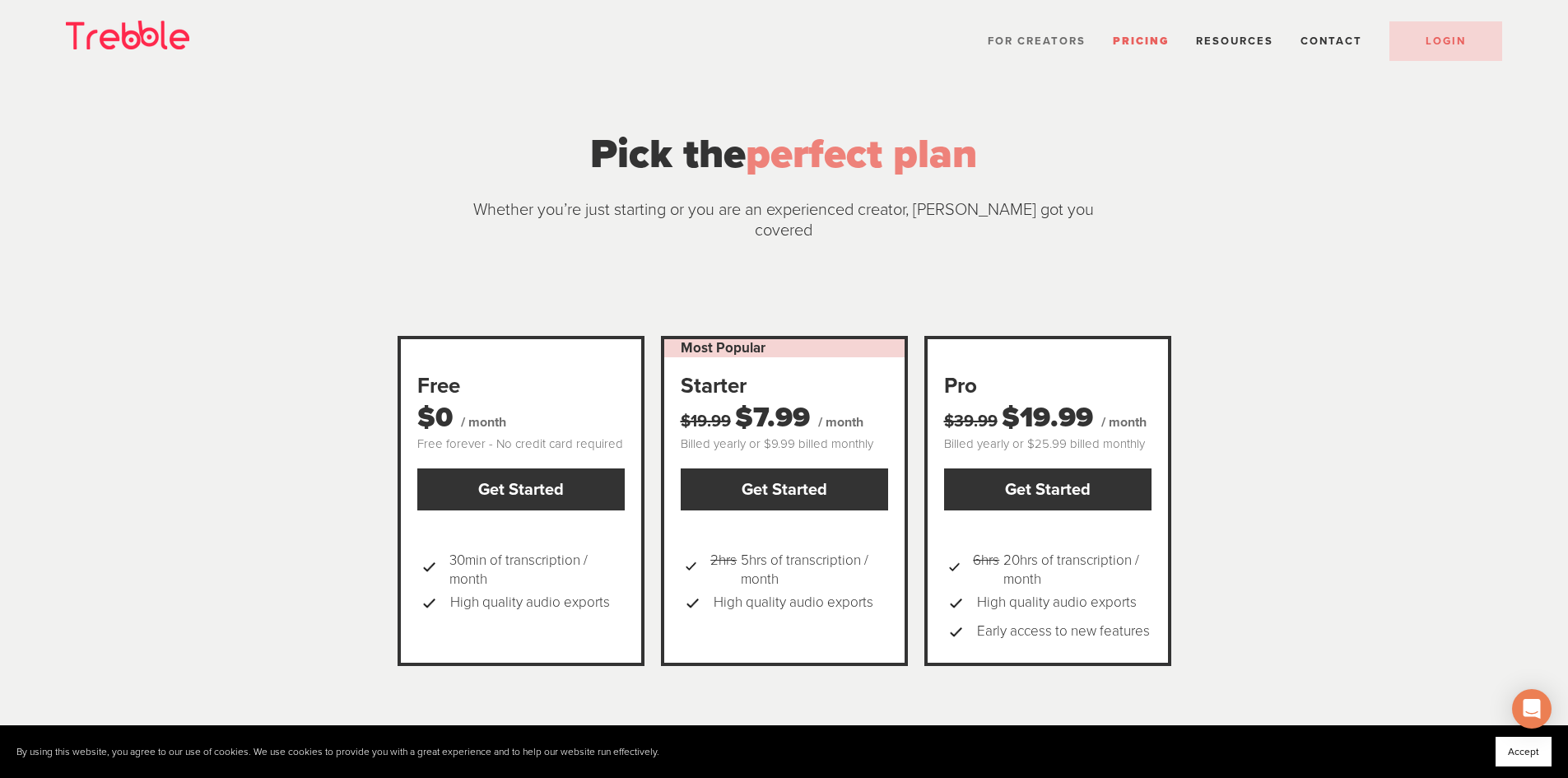
click at [1034, 35] on span "For Creators" at bounding box center [1037, 41] width 98 height 13
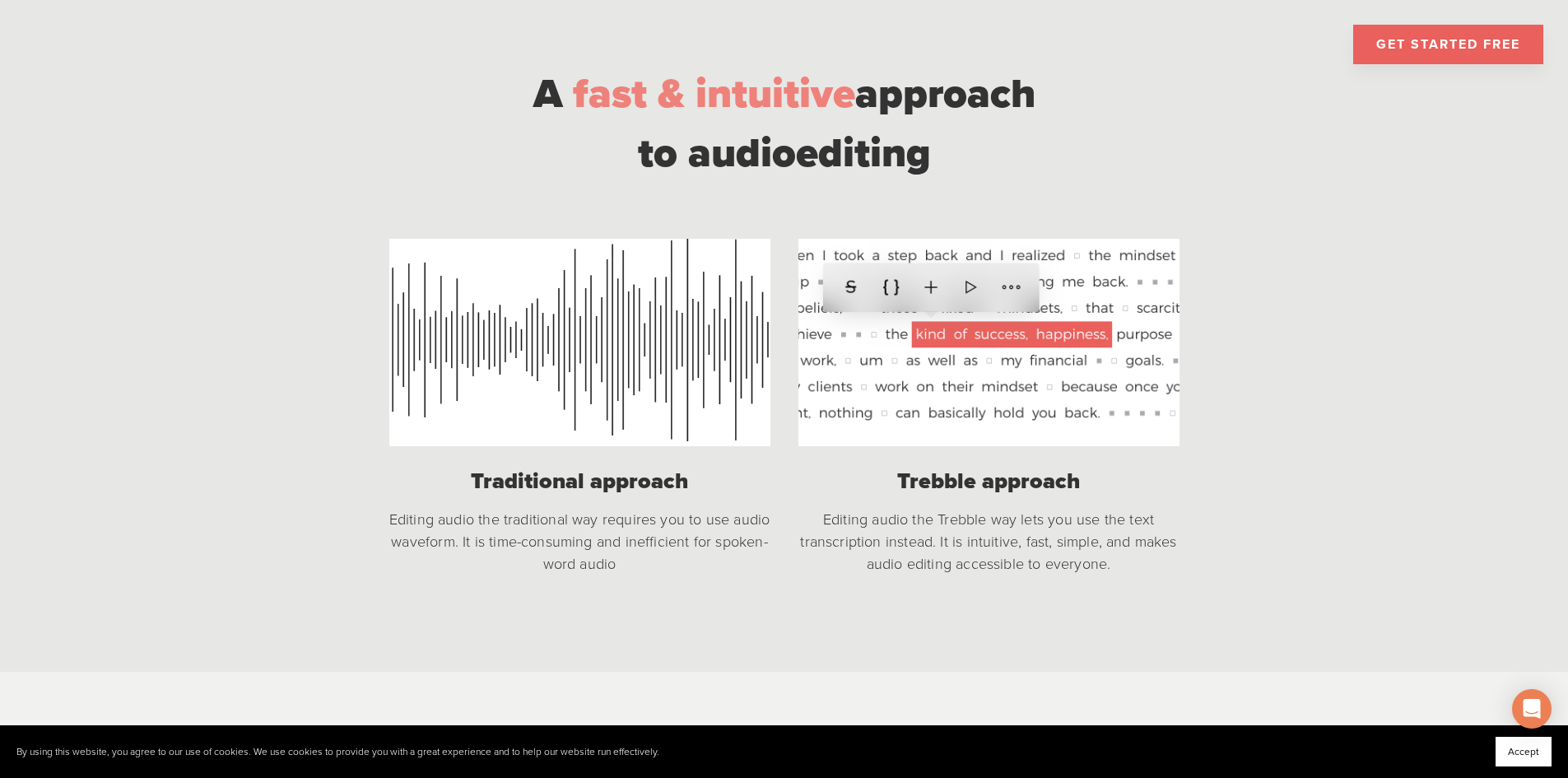
scroll to position [1234, 0]
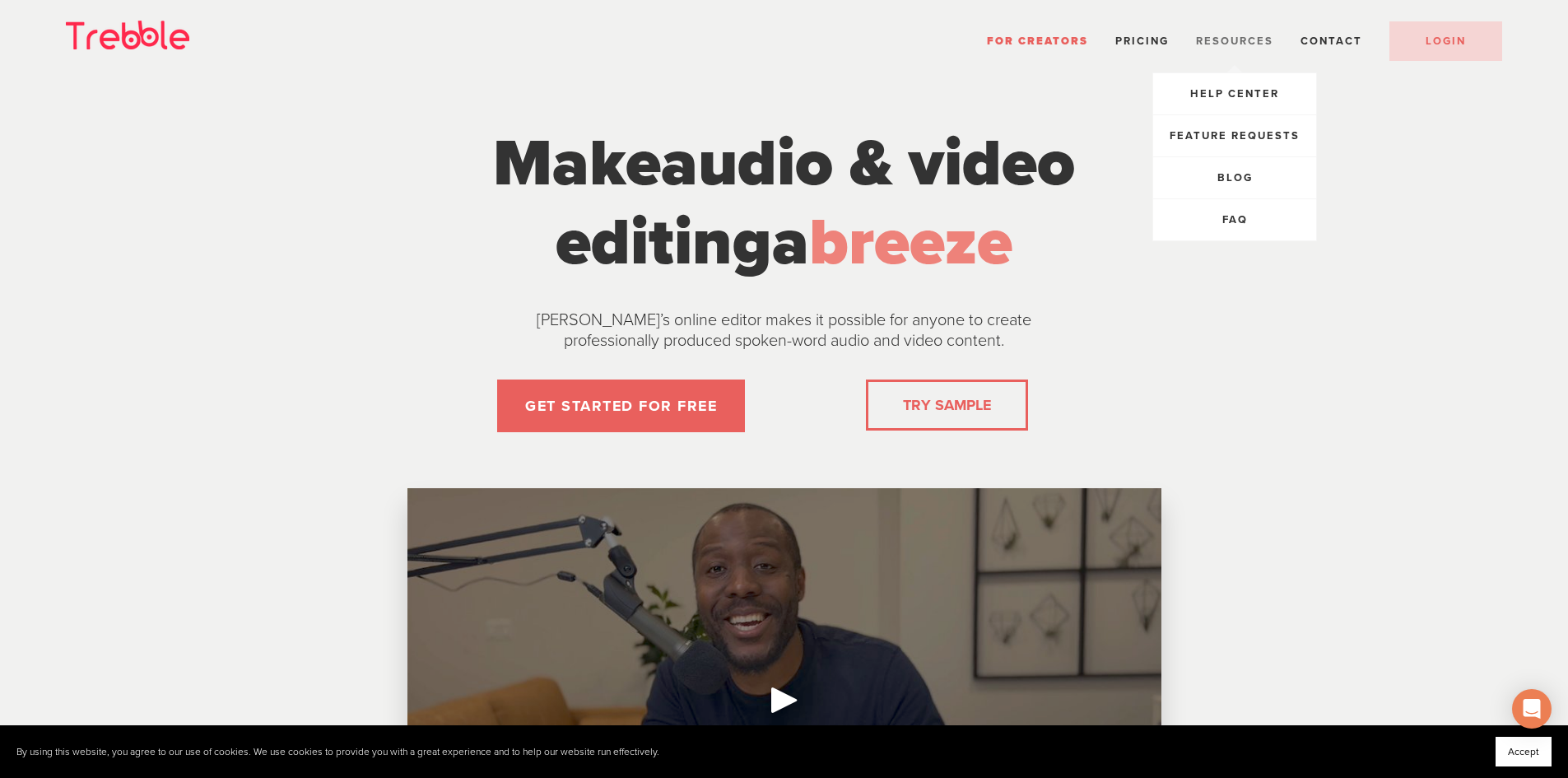
click at [1254, 43] on span "Resources" at bounding box center [1234, 41] width 77 height 13
click at [1239, 216] on span "FAQ" at bounding box center [1235, 219] width 25 height 13
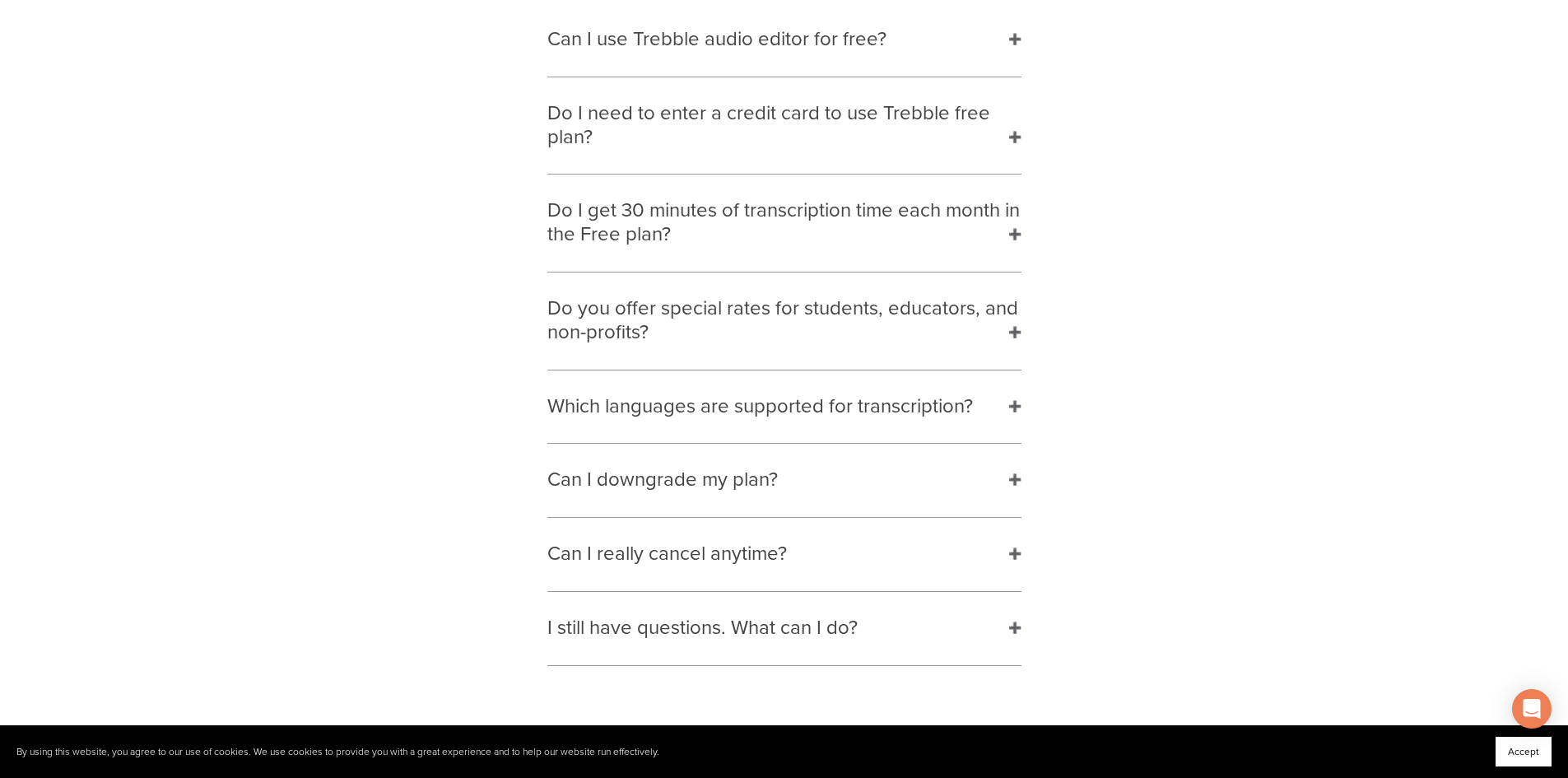
scroll to position [329, 0]
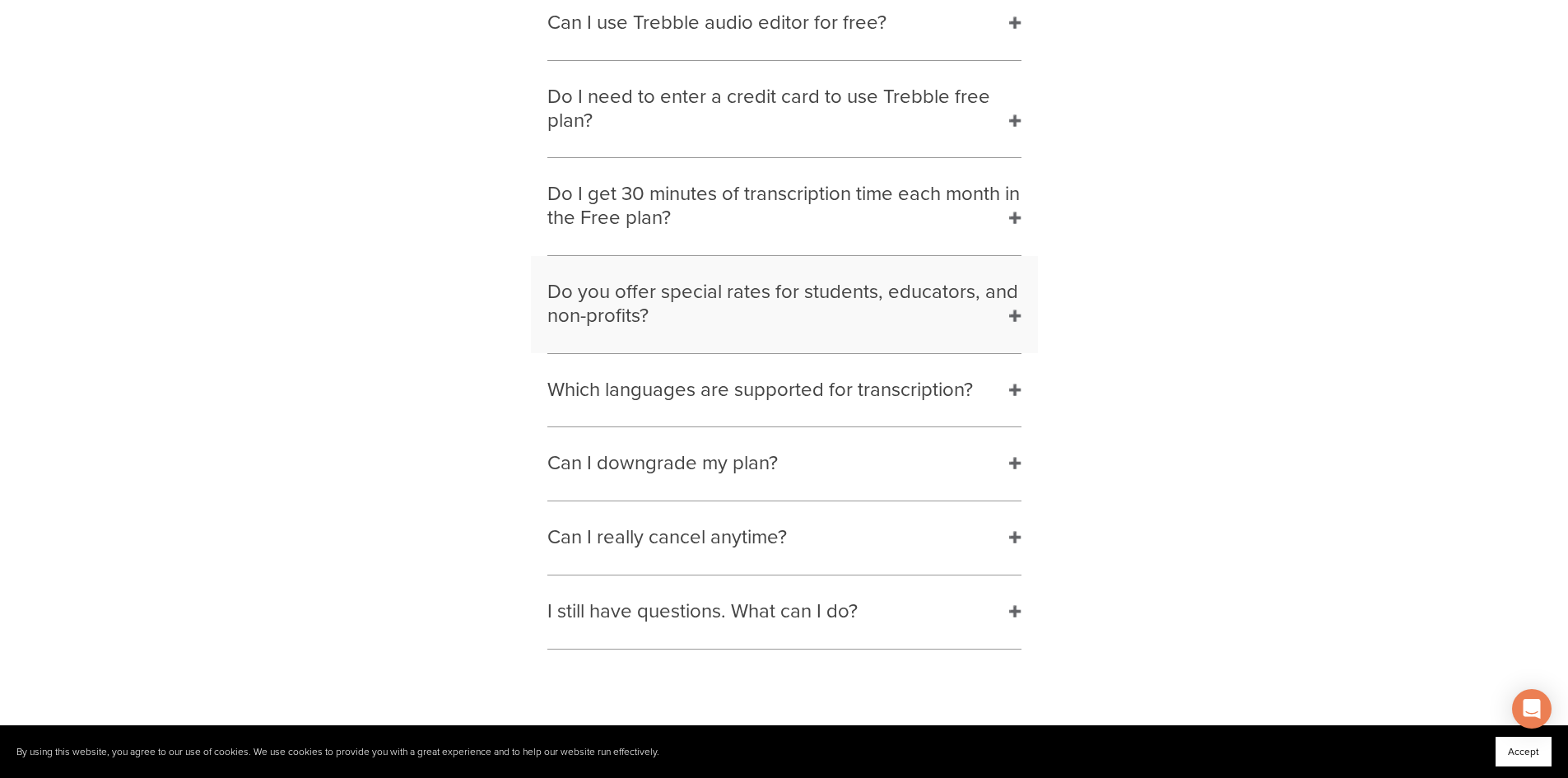
click at [837, 288] on h2 "Do you offer special rates for students, educators, and non-profits?" at bounding box center [784, 304] width 507 height 97
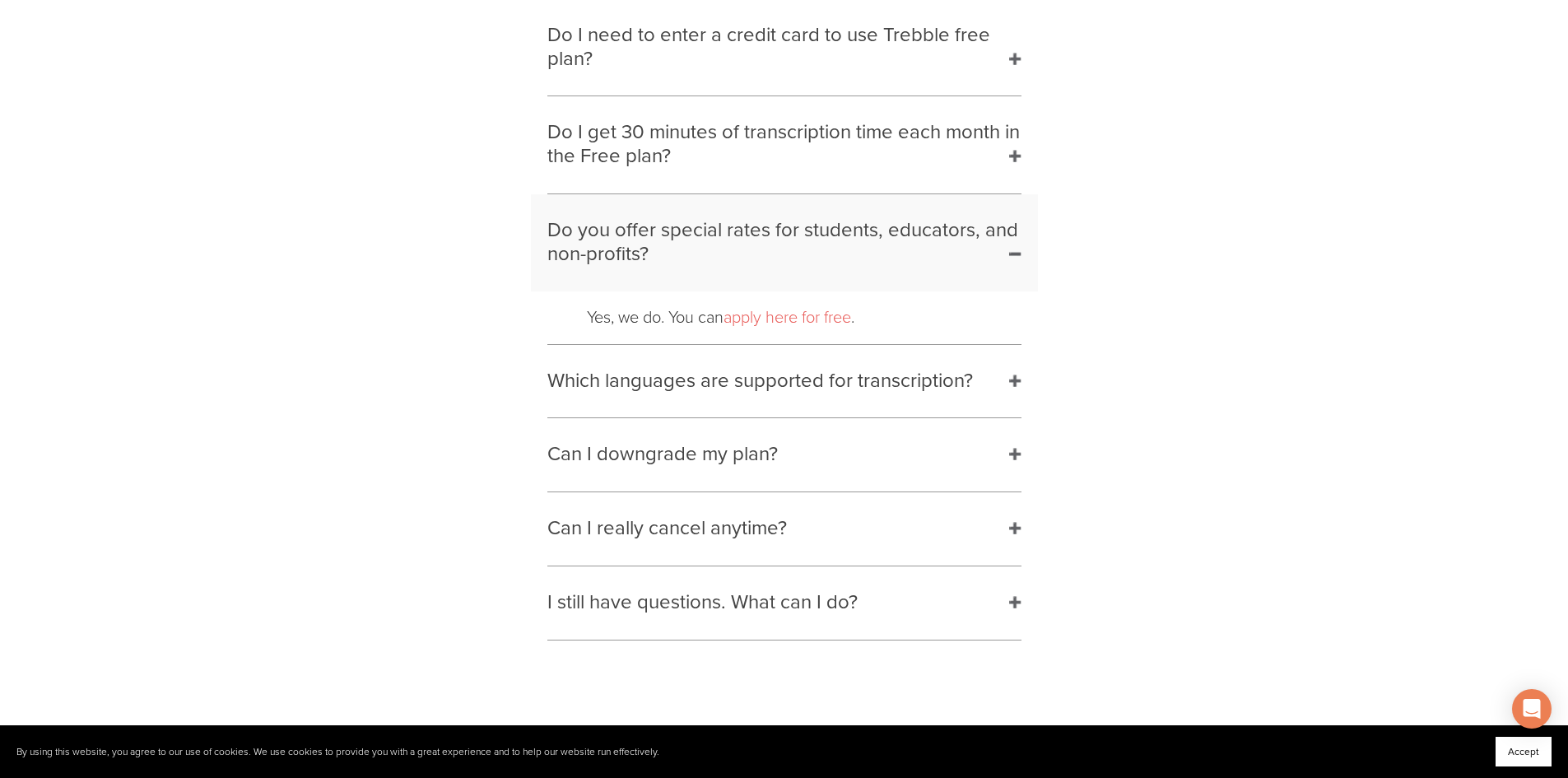
scroll to position [494, 0]
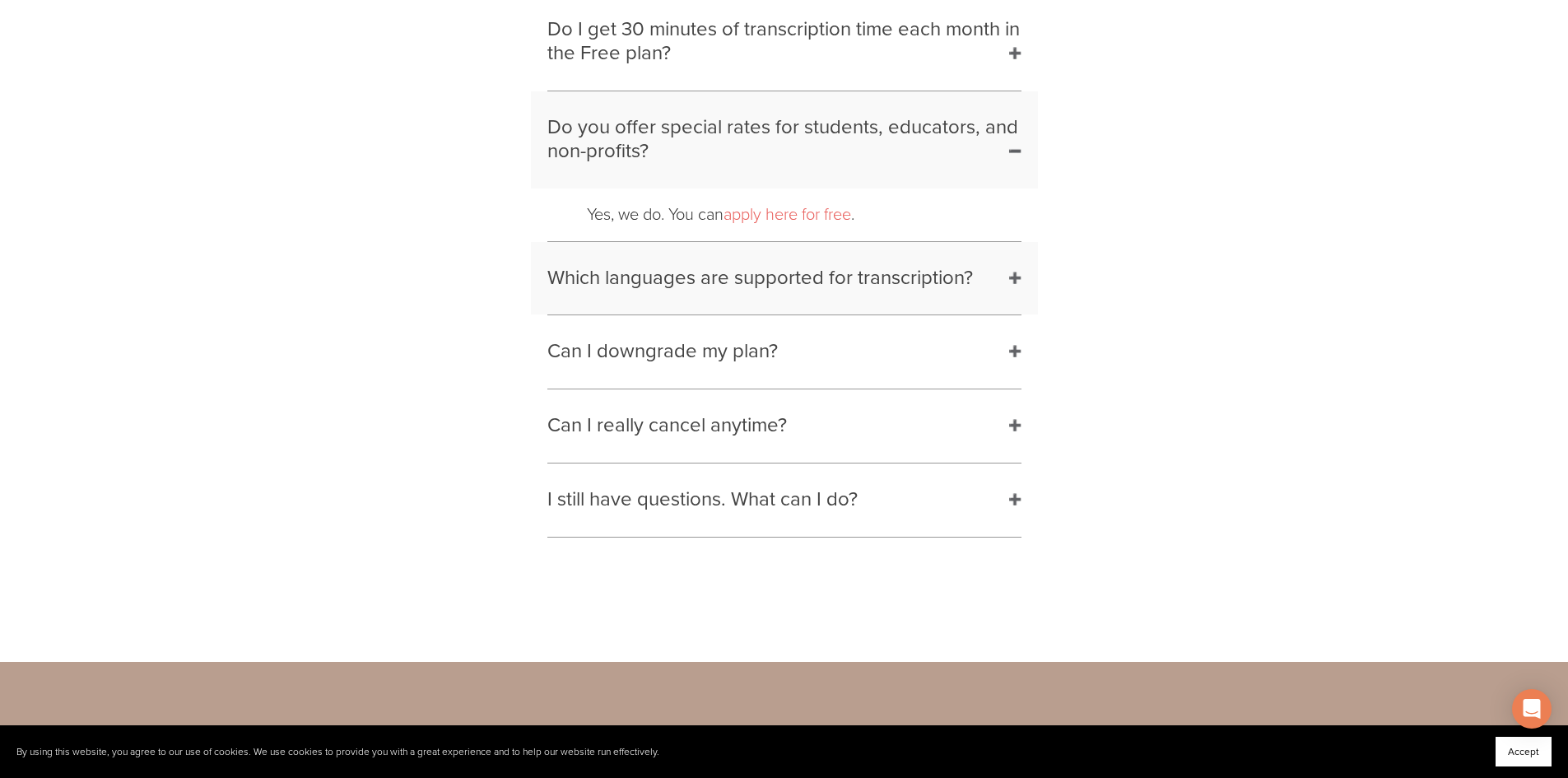
click at [931, 274] on h2 "Which languages are supported for transcription?" at bounding box center [784, 278] width 507 height 73
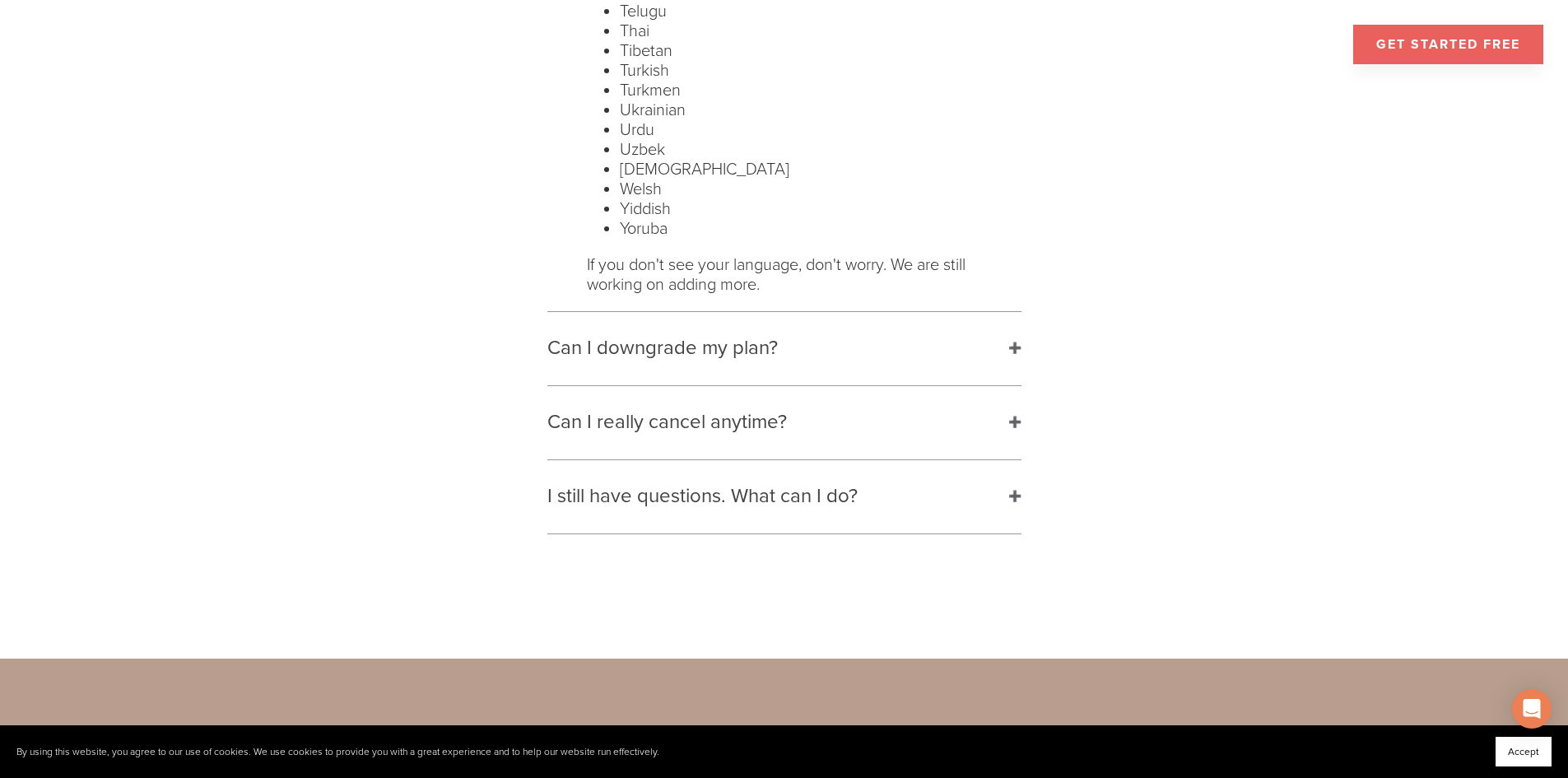
scroll to position [2962, 0]
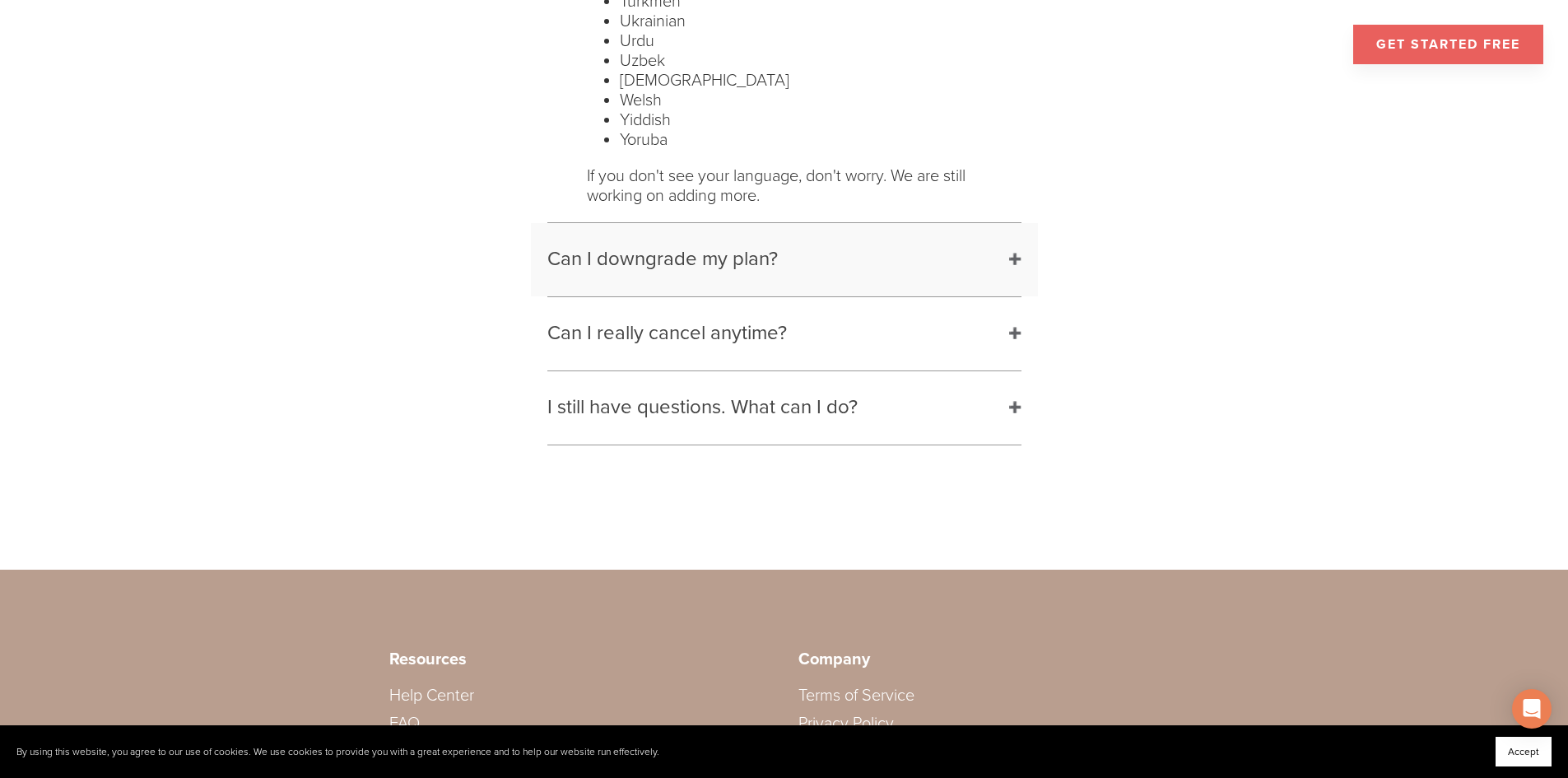
click at [857, 272] on h2 "Can I downgrade my plan?" at bounding box center [784, 260] width 507 height 73
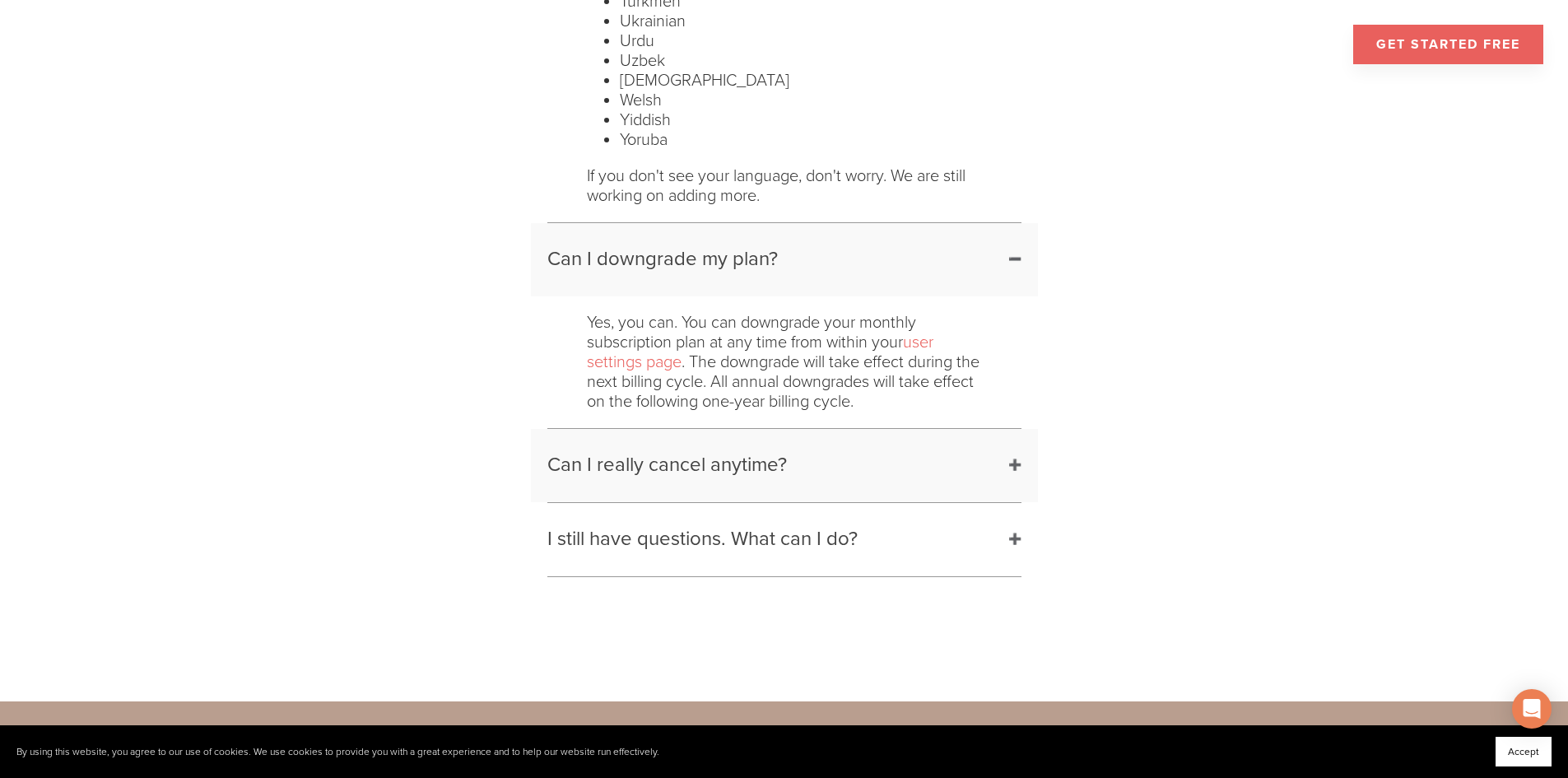
click at [884, 463] on h2 "Can I really cancel anytime?" at bounding box center [784, 465] width 507 height 73
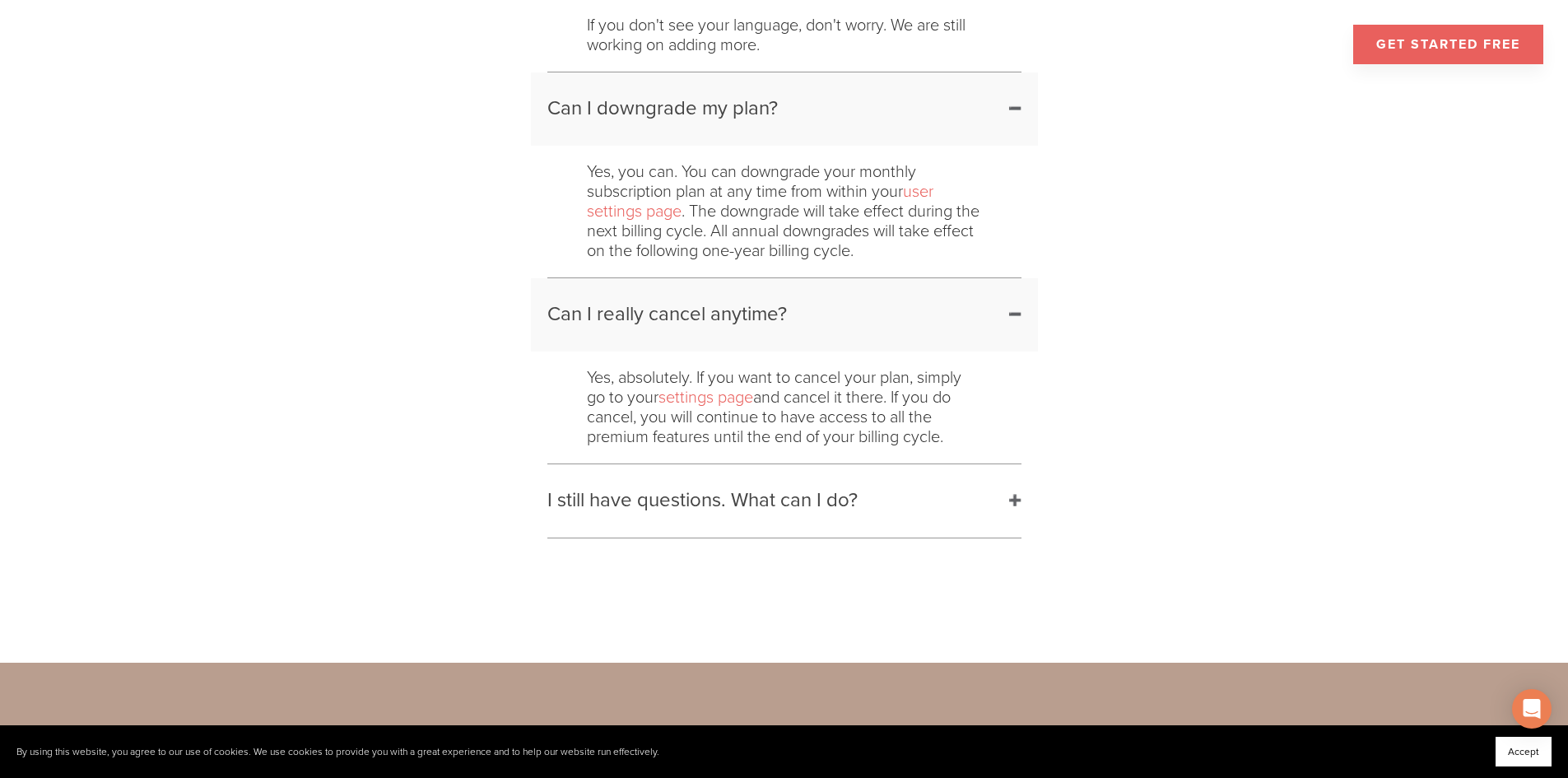
scroll to position [3127, 0]
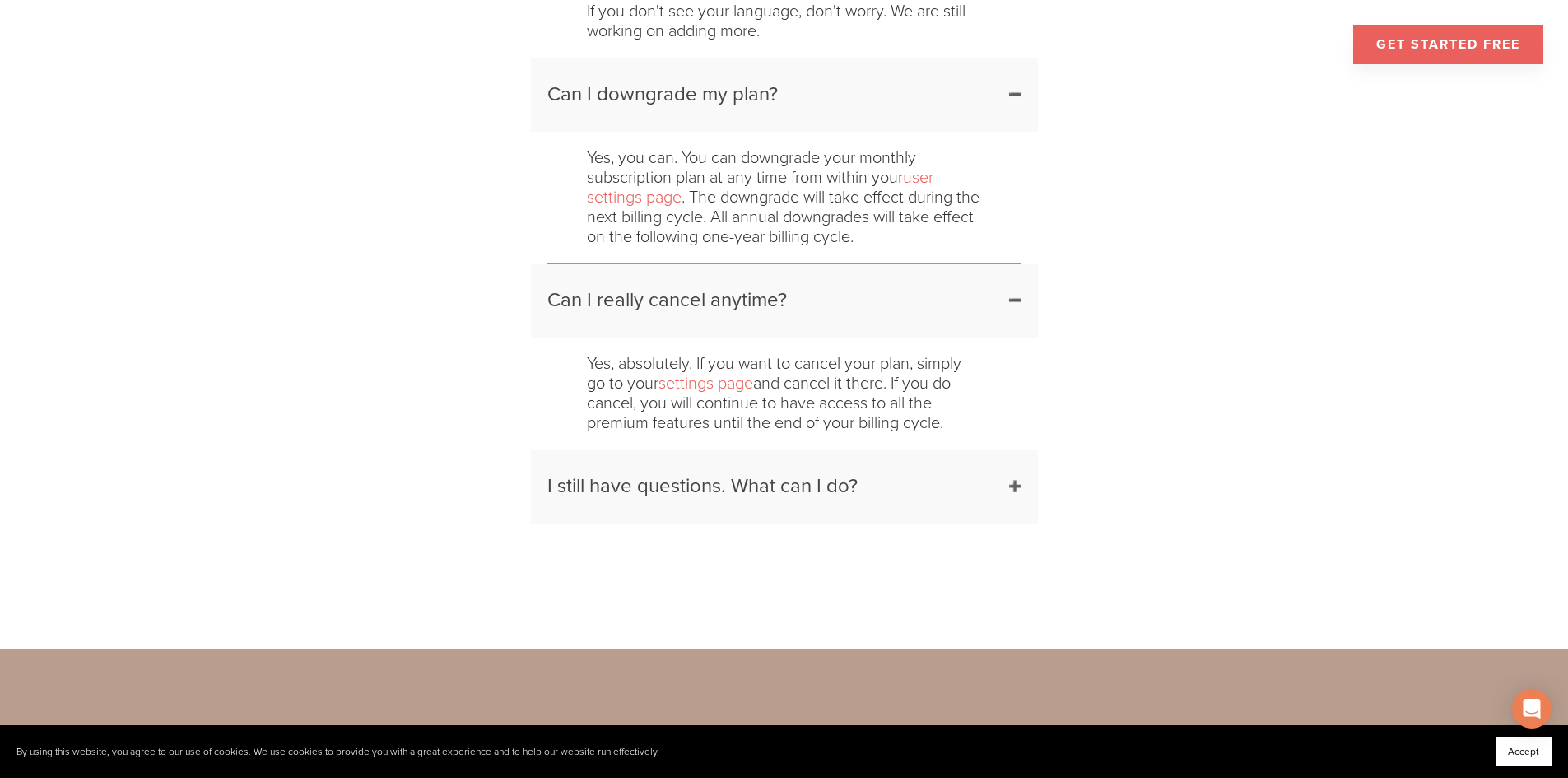
click at [937, 482] on h2 "I still have questions. What can I do?" at bounding box center [784, 487] width 507 height 73
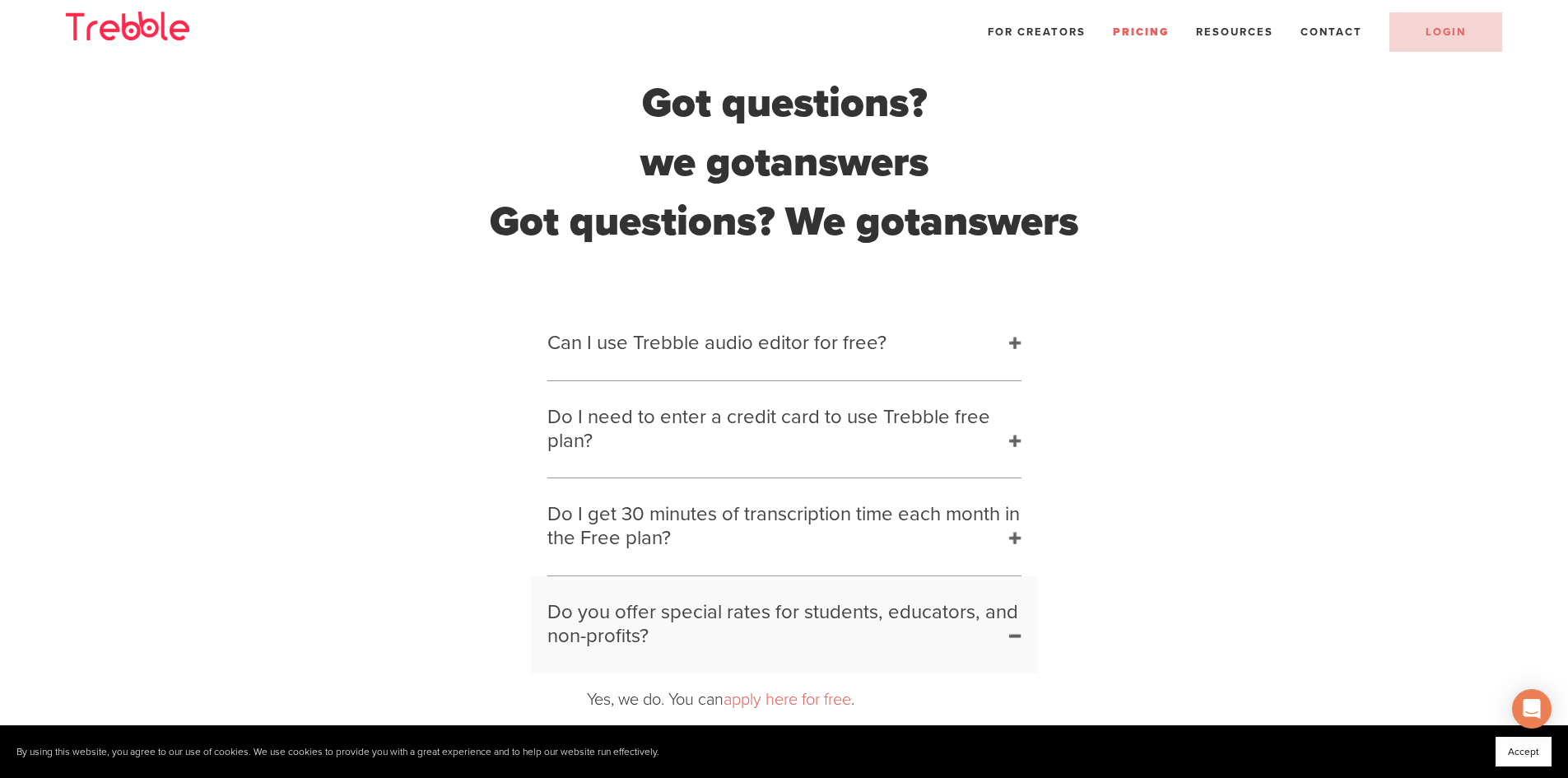
scroll to position [0, 0]
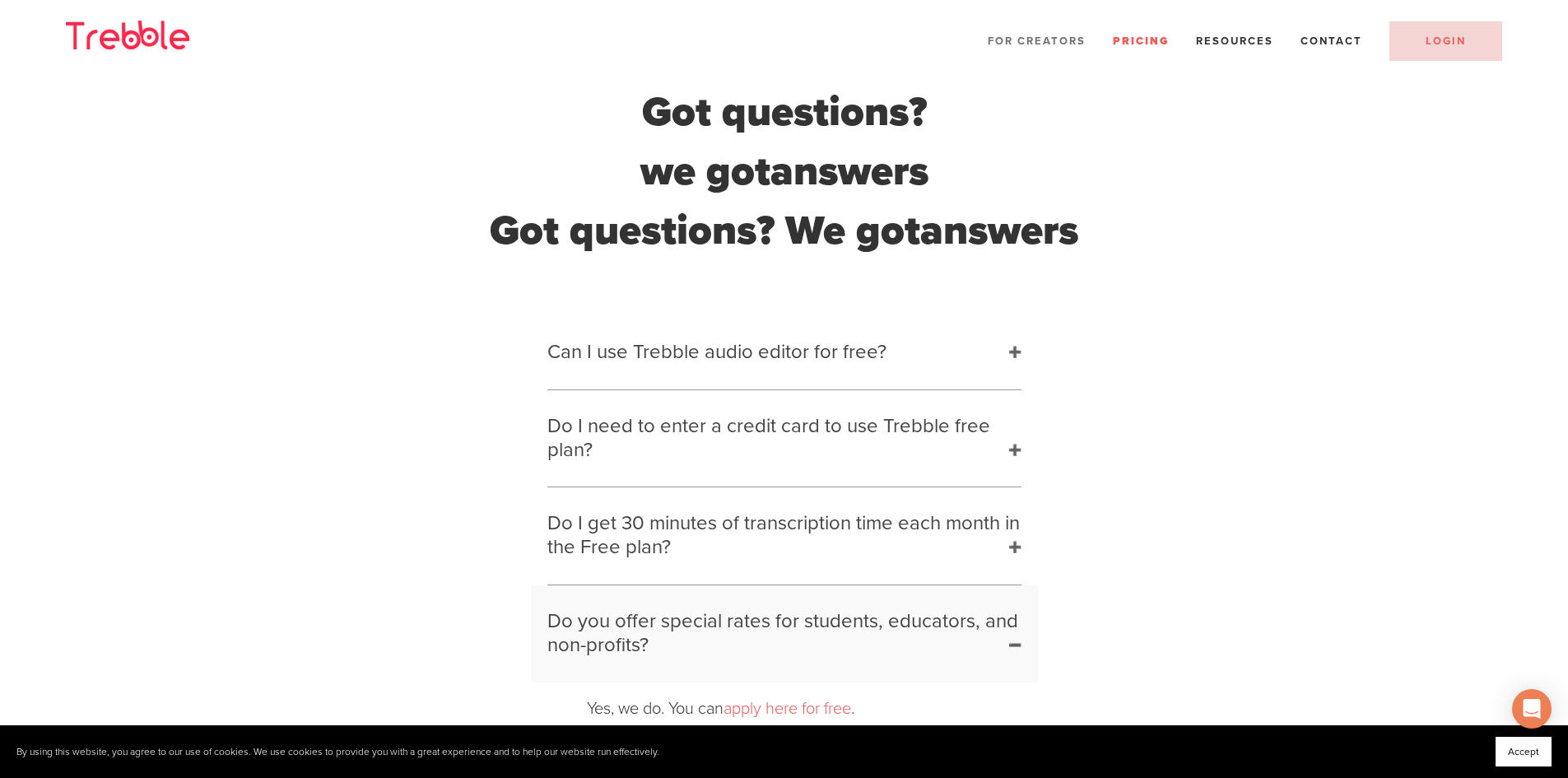
click at [1021, 47] on span "For Creators" at bounding box center [1037, 41] width 98 height 13
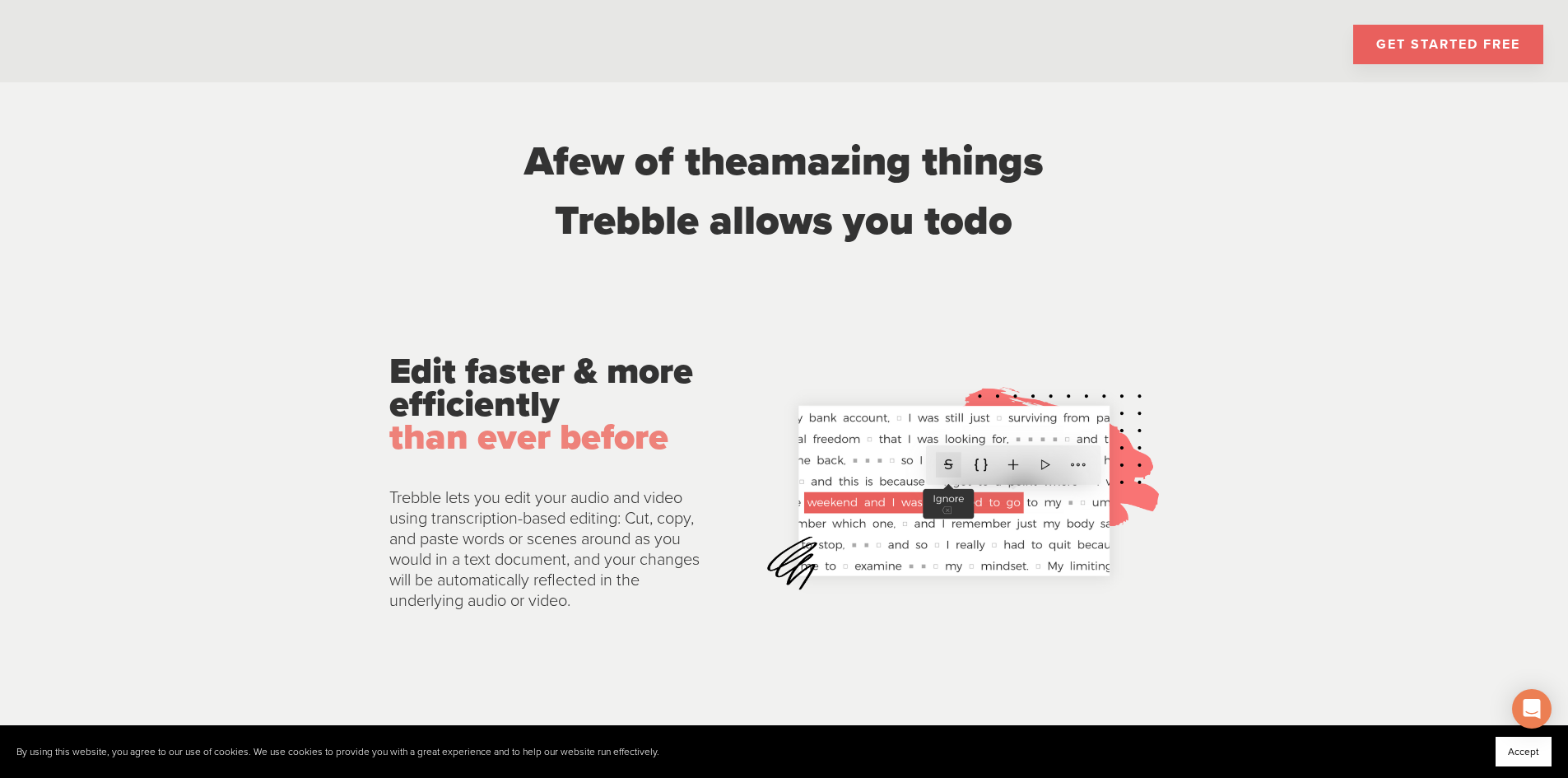
scroll to position [1892, 0]
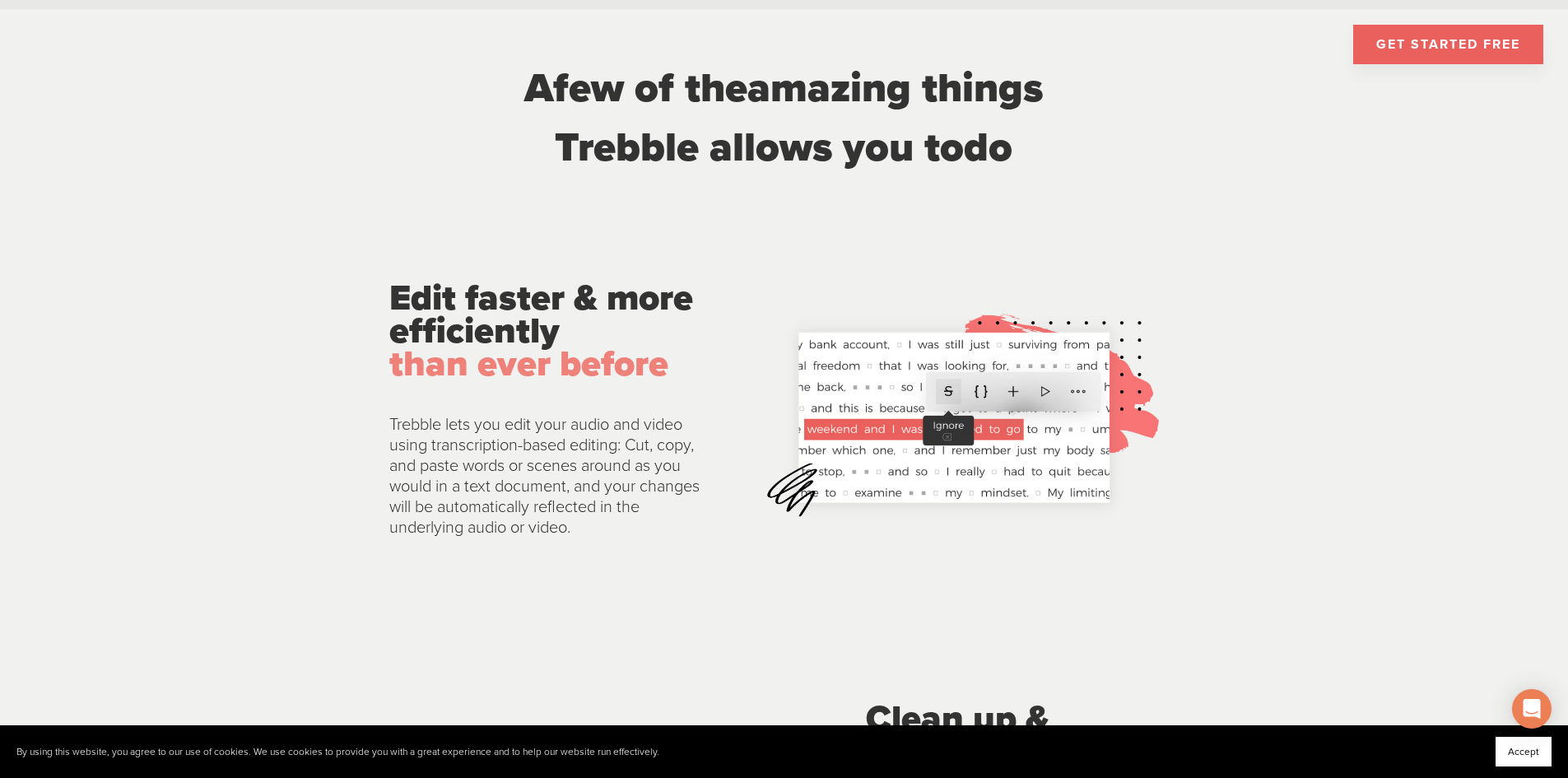
drag, startPoint x: 415, startPoint y: 427, endPoint x: 674, endPoint y: 523, distance: 276.2
click at [674, 523] on p "Trebble lets you edit your audio and video using transcription-based editing: C…" at bounding box center [546, 476] width 313 height 123
click at [513, 486] on p "Trebble lets you edit your audio and video using transcription-based editing: C…" at bounding box center [546, 476] width 313 height 123
drag, startPoint x: 449, startPoint y: 505, endPoint x: 649, endPoint y: 525, distance: 201.0
click at [649, 525] on p "Trebble lets you edit your audio and video using transcription-based editing: C…" at bounding box center [546, 476] width 313 height 123
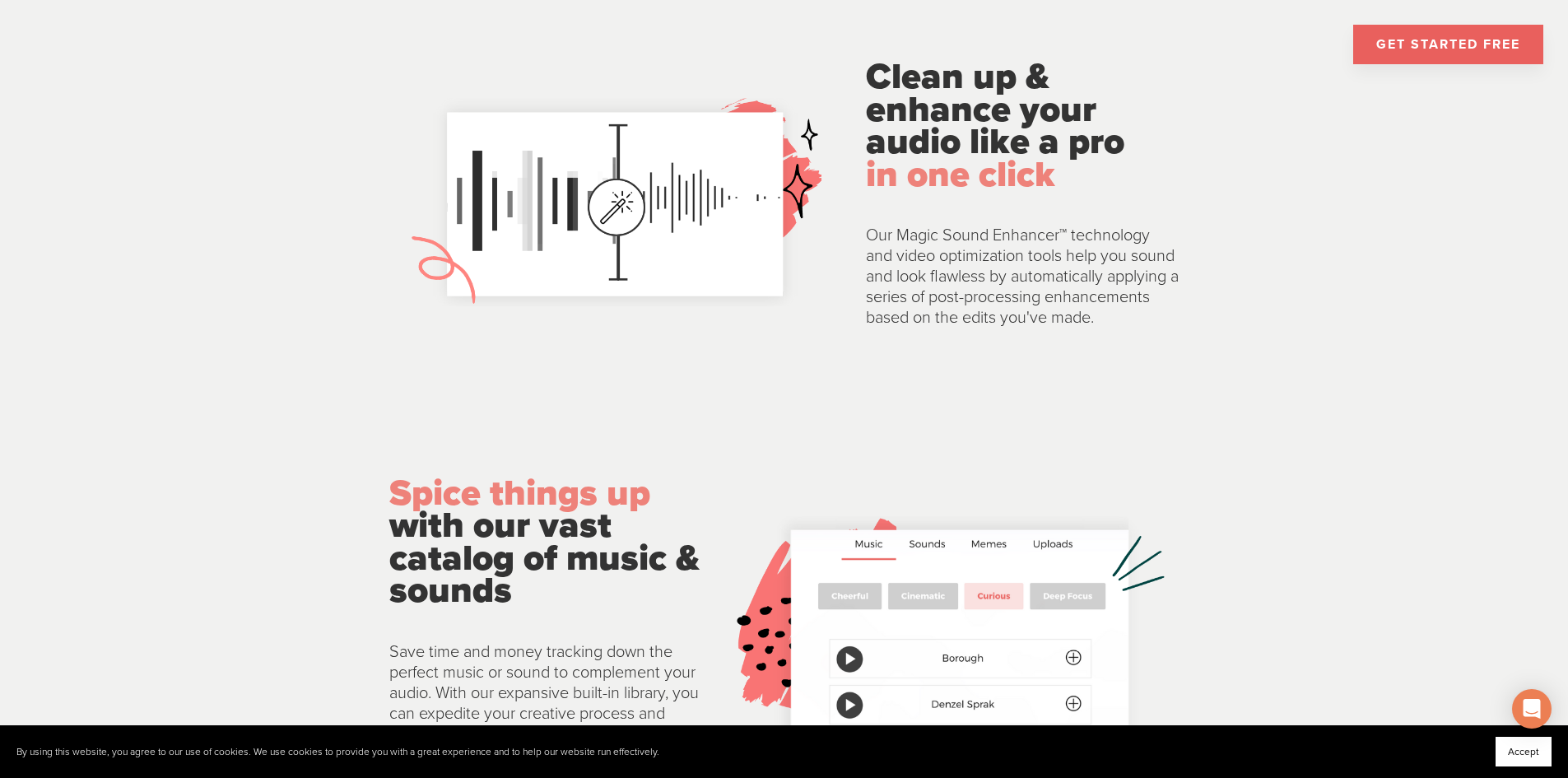
scroll to position [2550, 0]
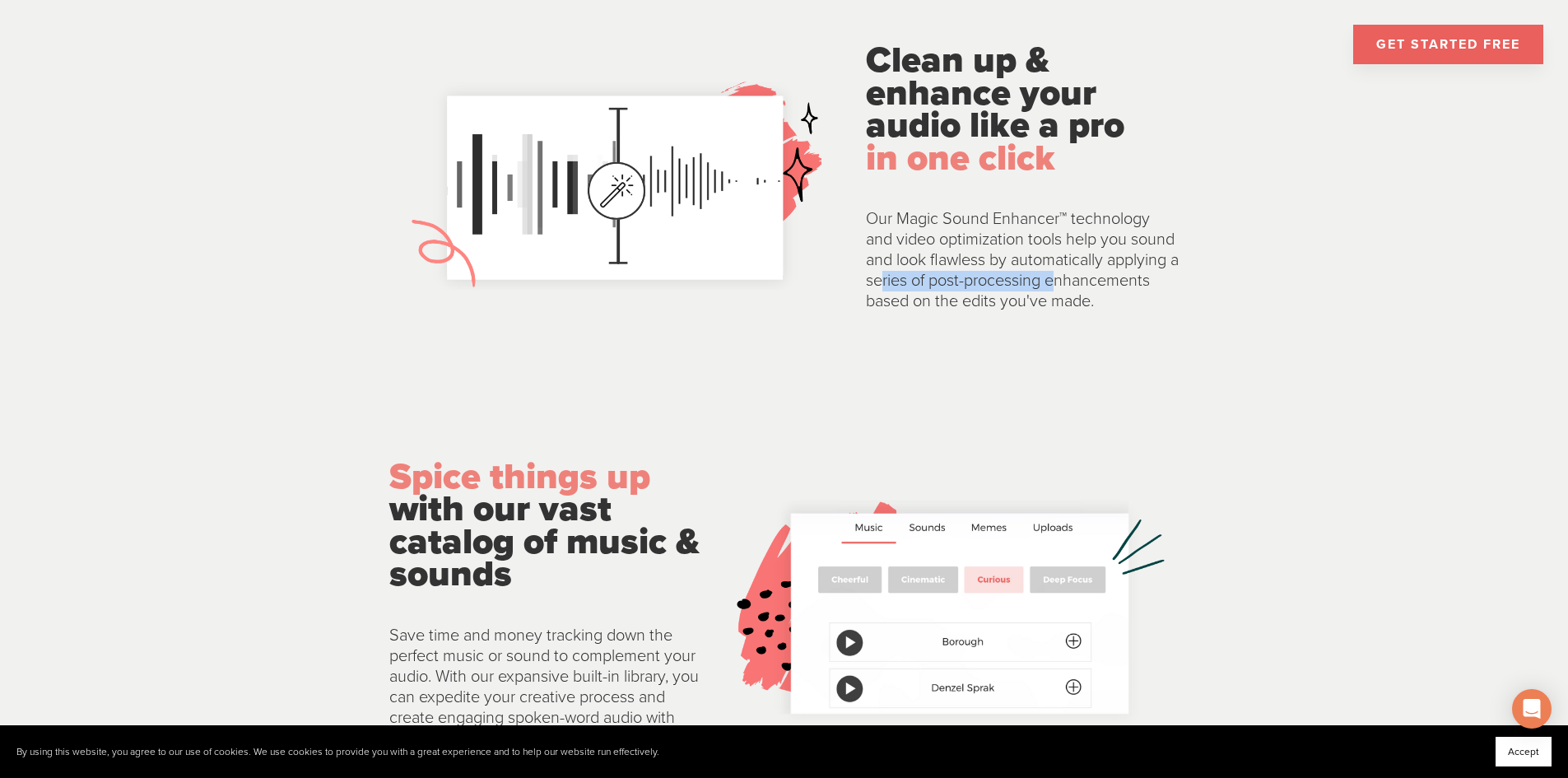
drag, startPoint x: 911, startPoint y: 271, endPoint x: 1082, endPoint y: 269, distance: 171.0
click at [1082, 269] on p "Our Magic Sound Enhancer™ technology and video optimization tools help you soun…" at bounding box center [1023, 260] width 313 height 103
drag, startPoint x: 893, startPoint y: 294, endPoint x: 1111, endPoint y: 313, distance: 218.8
click at [1111, 312] on p "Our Magic Sound Enhancer™ technology and video optimization tools help you soun…" at bounding box center [1023, 260] width 313 height 103
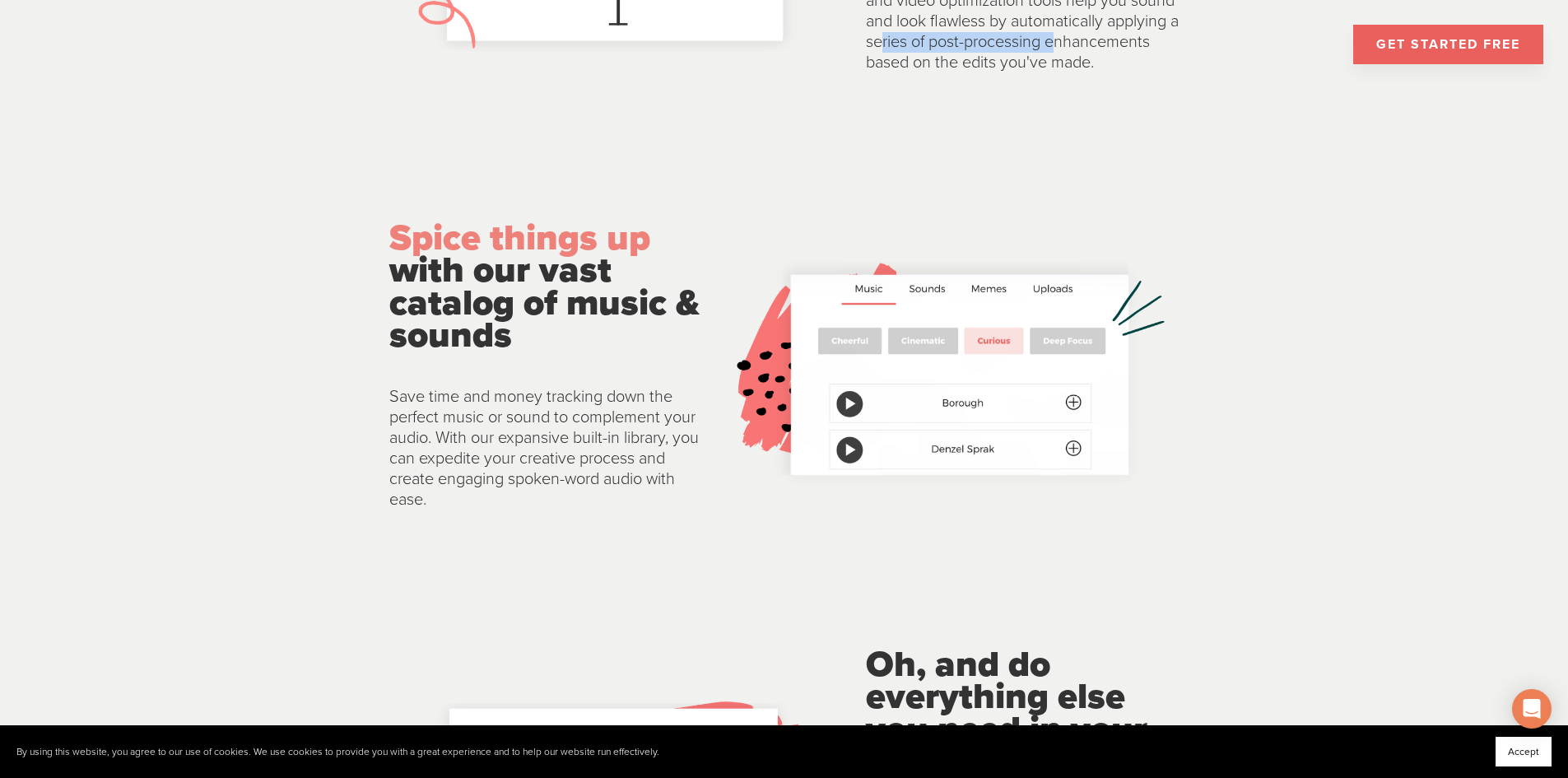
scroll to position [2797, 0]
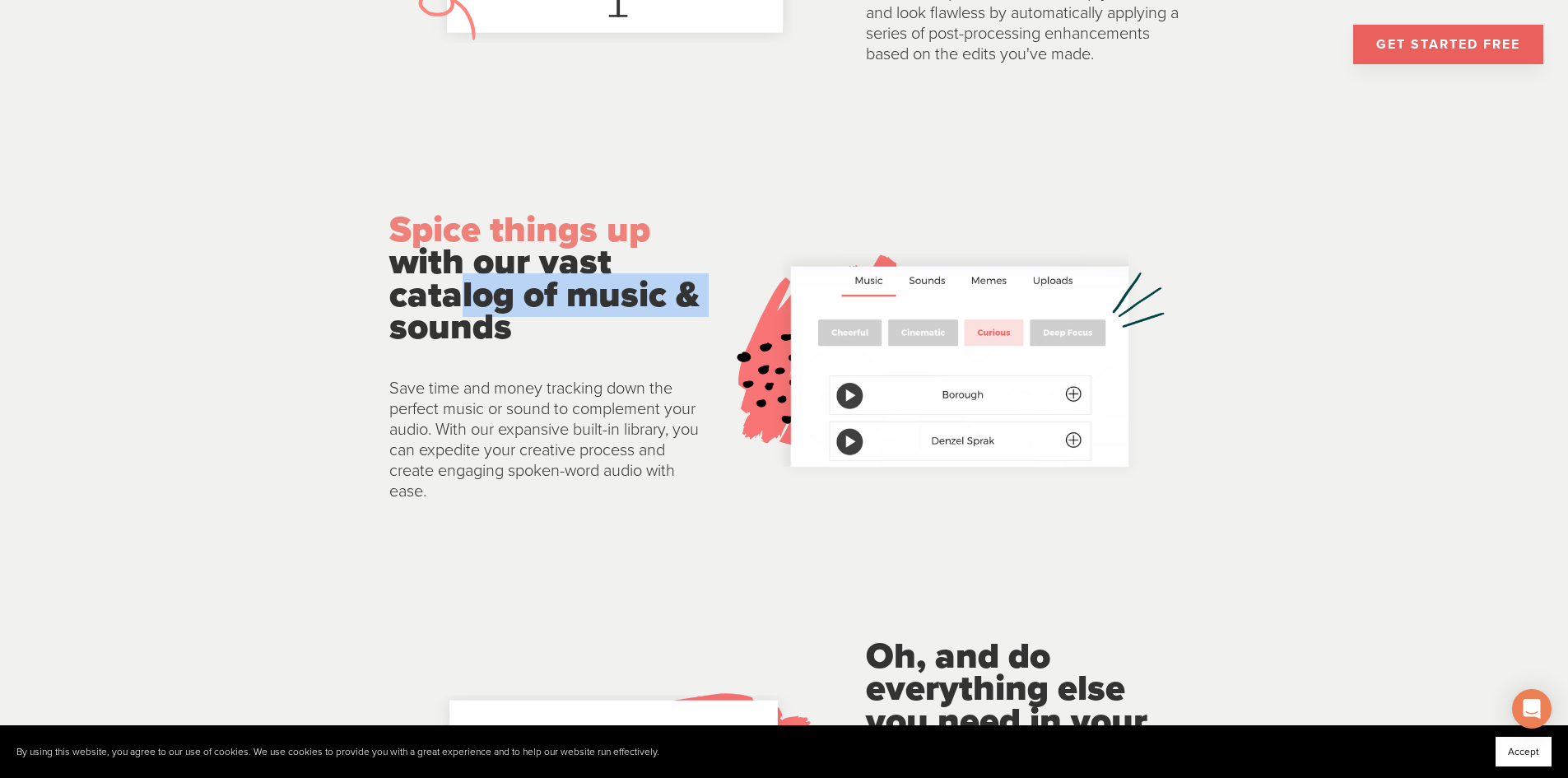
drag, startPoint x: 442, startPoint y: 297, endPoint x: 692, endPoint y: 290, distance: 250.1
click at [692, 290] on p "Spice things up with our vast catalog of music & sounds" at bounding box center [546, 279] width 313 height 130
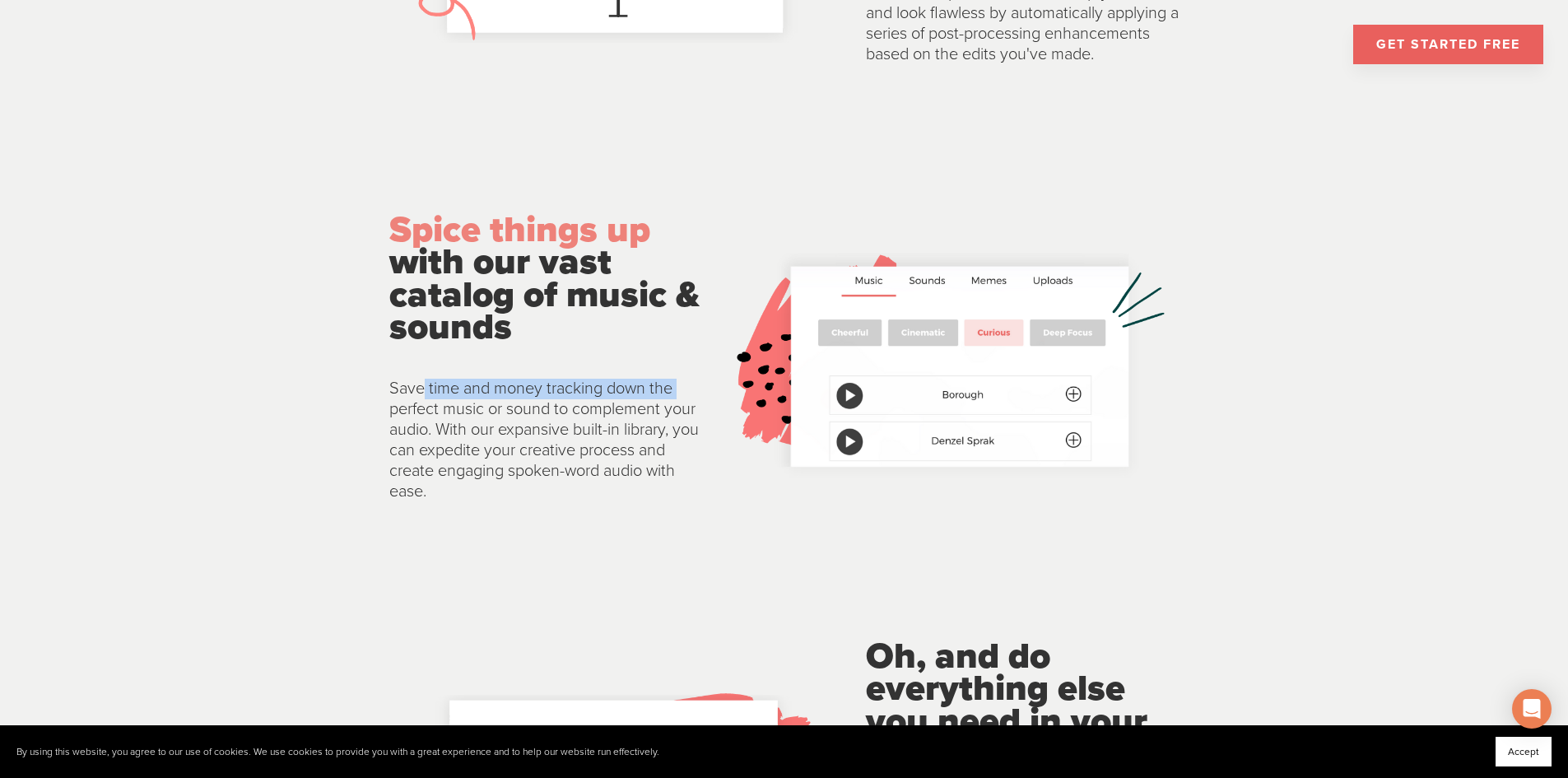
drag, startPoint x: 412, startPoint y: 389, endPoint x: 702, endPoint y: 387, distance: 290.0
click at [702, 387] on div "Spice things up with our vast catalog of music & sounds Save time and money tra…" at bounding box center [546, 356] width 341 height 382
drag, startPoint x: 499, startPoint y: 409, endPoint x: 684, endPoint y: 409, distance: 185.0
click at [684, 409] on p "Save time and money tracking down the perfect music or sound to complement your…" at bounding box center [546, 440] width 313 height 123
drag, startPoint x: 531, startPoint y: 429, endPoint x: 685, endPoint y: 429, distance: 154.0
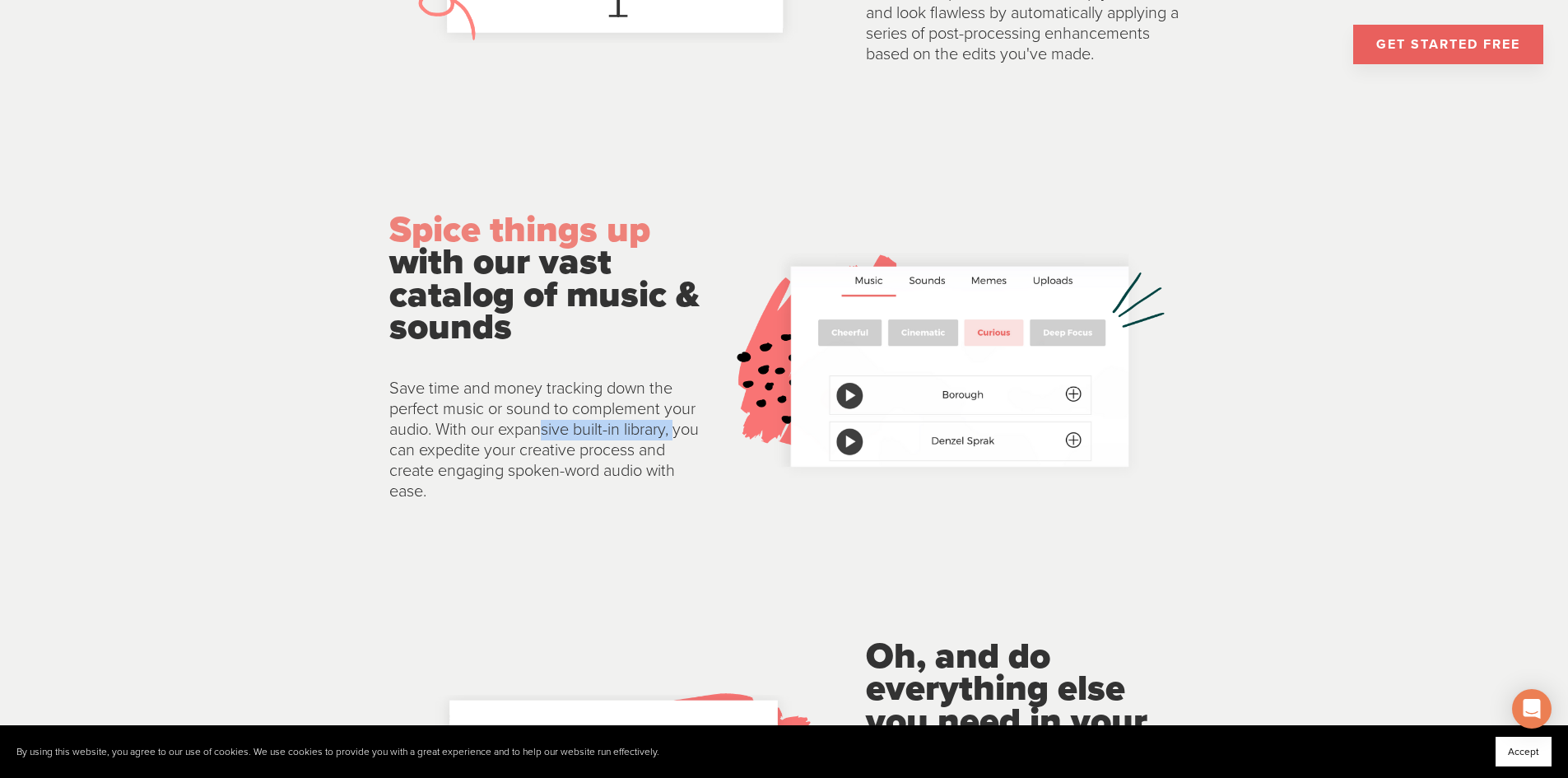
click at [685, 429] on p "Save time and money tracking down the perfect music or sound to complement your…" at bounding box center [546, 440] width 313 height 123
drag, startPoint x: 417, startPoint y: 454, endPoint x: 678, endPoint y: 455, distance: 261.0
click at [678, 455] on p "Save time and money tracking down the perfect music or sound to complement your…" at bounding box center [546, 440] width 313 height 123
drag, startPoint x: 413, startPoint y: 473, endPoint x: 876, endPoint y: 450, distance: 463.6
click at [674, 495] on p "Save time and money tracking down the perfect music or sound to complement your…" at bounding box center [546, 440] width 313 height 123
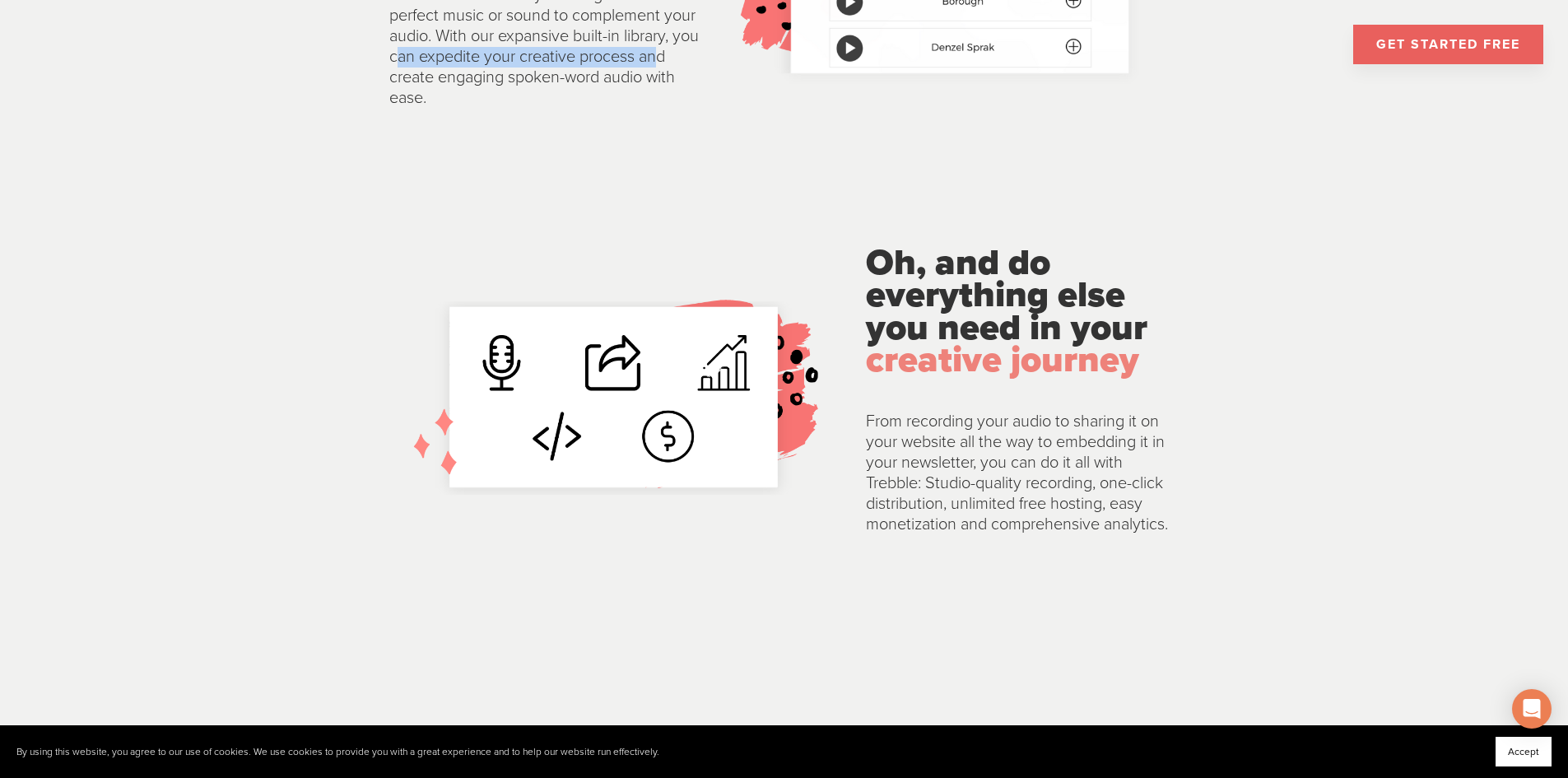
scroll to position [3209, 0]
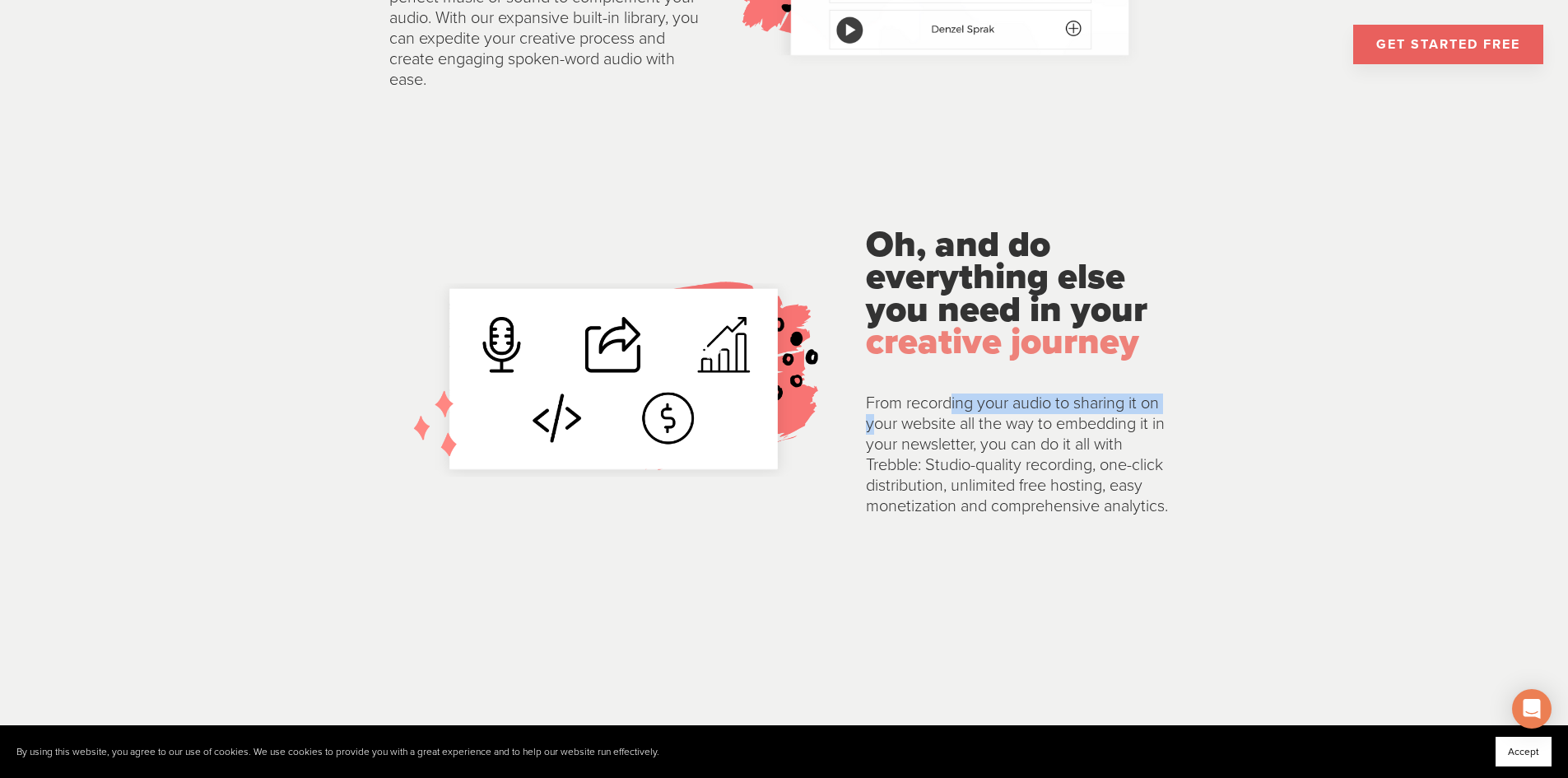
drag, startPoint x: 940, startPoint y: 397, endPoint x: 1176, endPoint y: 410, distance: 236.4
click at [1176, 410] on p "From recording your audio to sharing it on your website all the way to embeddin…" at bounding box center [1023, 455] width 313 height 123
drag, startPoint x: 947, startPoint y: 424, endPoint x: 1146, endPoint y: 426, distance: 199.0
click at [1146, 426] on p "From recording your audio to sharing it on your website all the way to embeddin…" at bounding box center [1023, 455] width 313 height 123
drag, startPoint x: 931, startPoint y: 446, endPoint x: 1104, endPoint y: 450, distance: 173.0
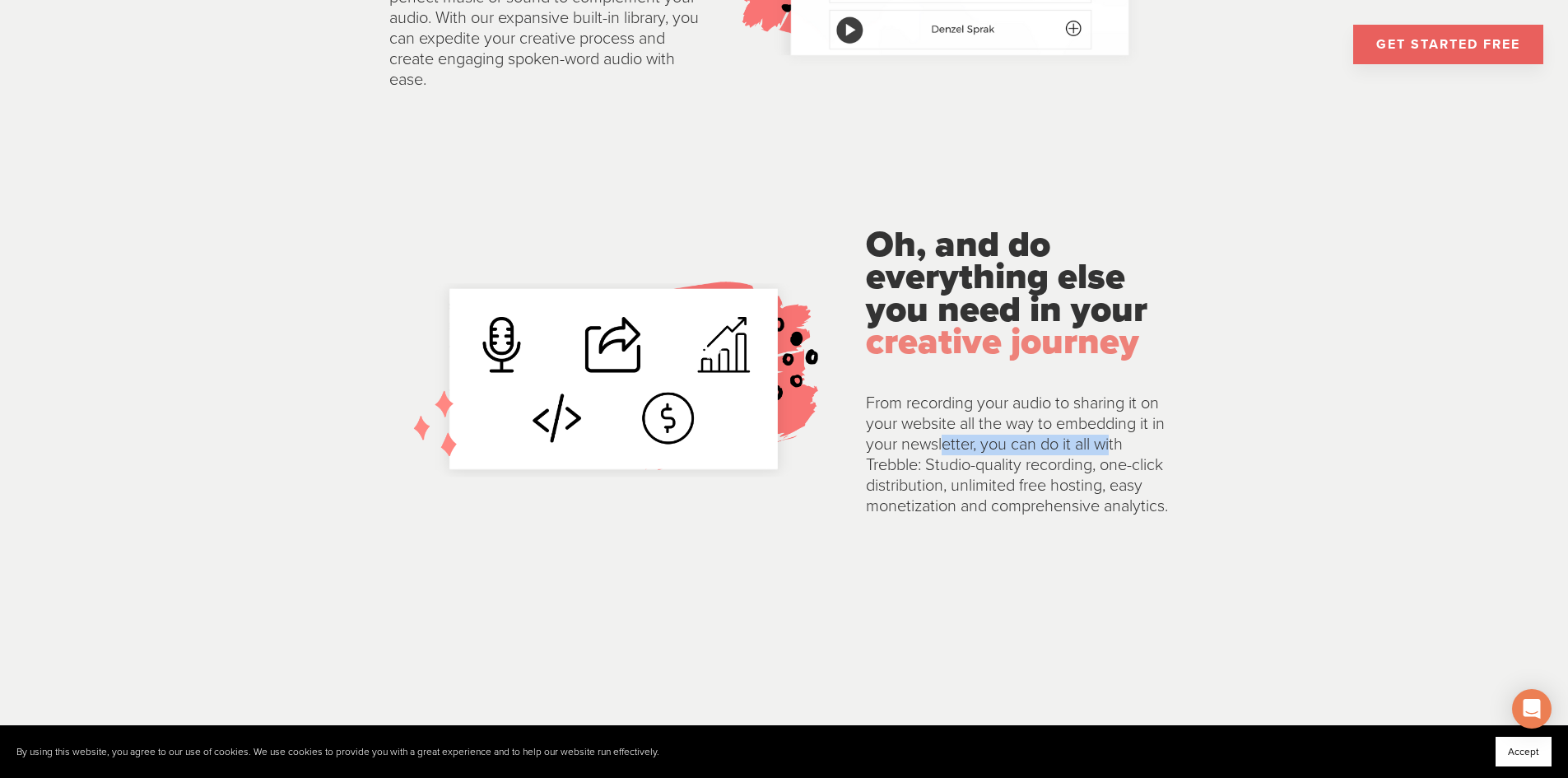
click at [1104, 450] on p "From recording your audio to sharing it on your website all the way to embeddin…" at bounding box center [1023, 455] width 313 height 123
drag, startPoint x: 928, startPoint y: 467, endPoint x: 1144, endPoint y: 468, distance: 216.0
click at [1144, 468] on p "From recording your audio to sharing it on your website all the way to embeddin…" at bounding box center [1023, 455] width 313 height 123
drag, startPoint x: 928, startPoint y: 487, endPoint x: 1146, endPoint y: 492, distance: 218.1
click at [1146, 492] on p "From recording your audio to sharing it on your website all the way to embeddin…" at bounding box center [1023, 455] width 313 height 123
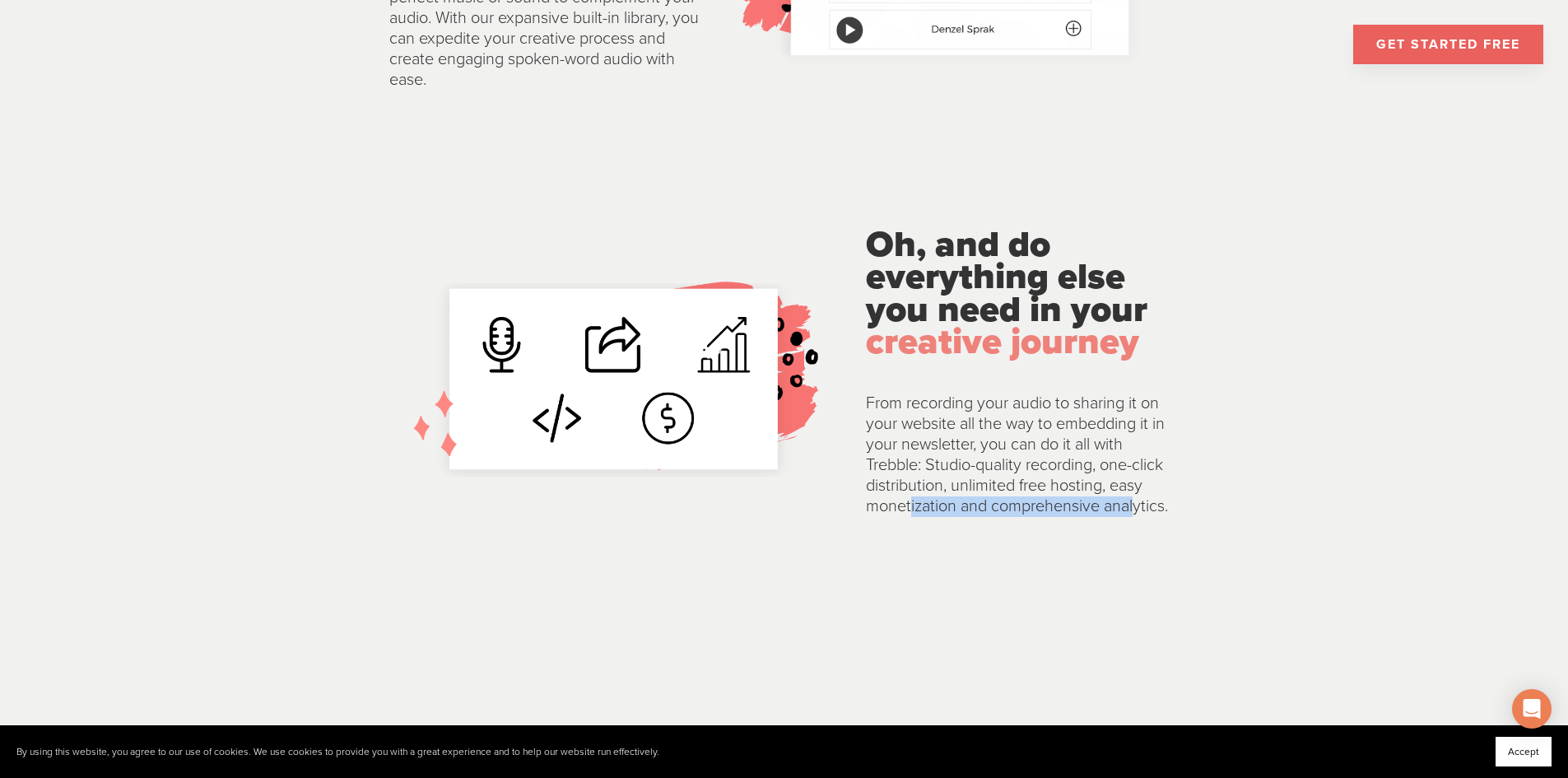
drag, startPoint x: 898, startPoint y: 507, endPoint x: 1129, endPoint y: 511, distance: 231.0
click at [1129, 511] on p "From recording your audio to sharing it on your website all the way to embeddin…" at bounding box center [1023, 455] width 313 height 123
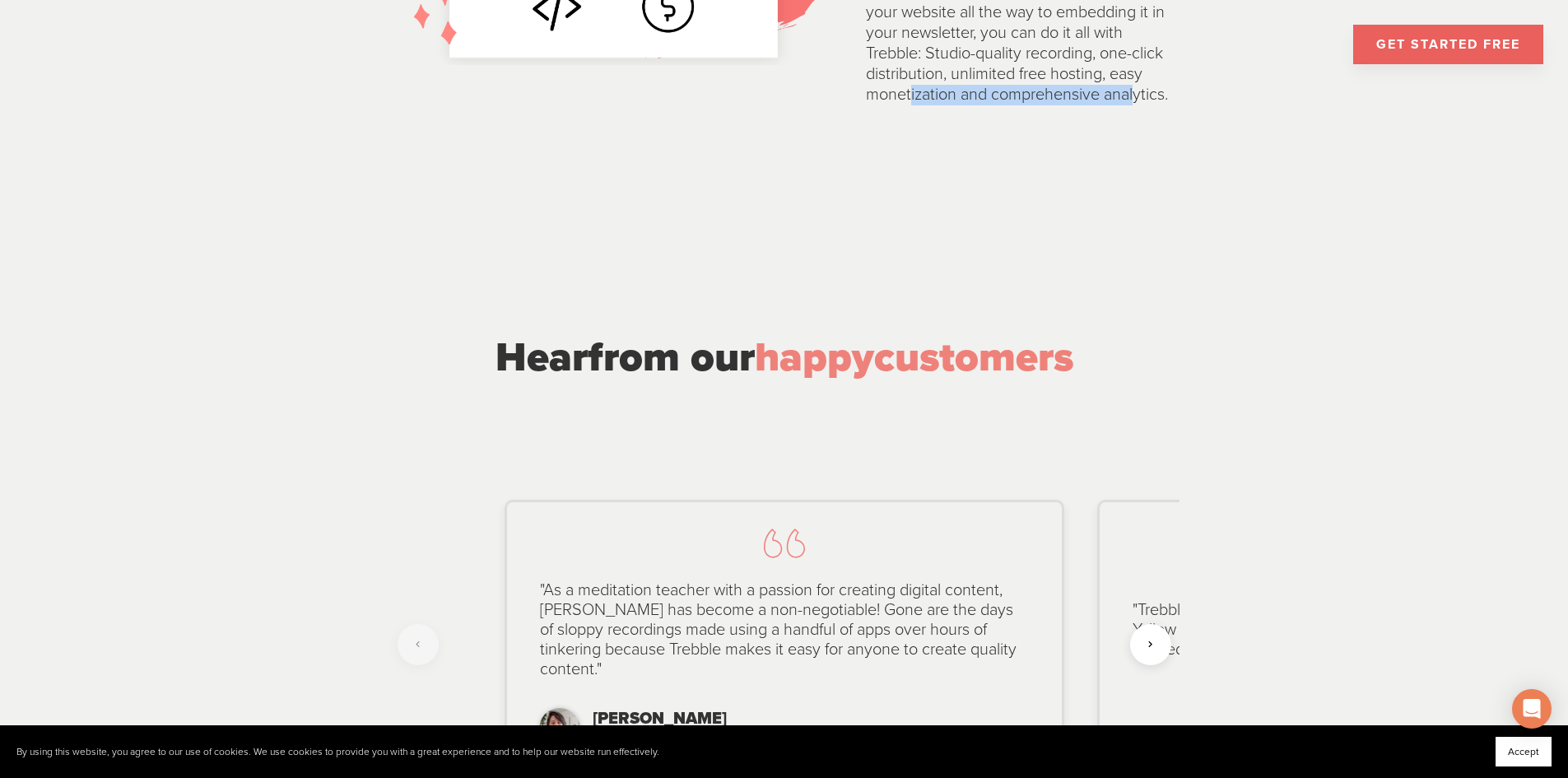
scroll to position [3785, 0]
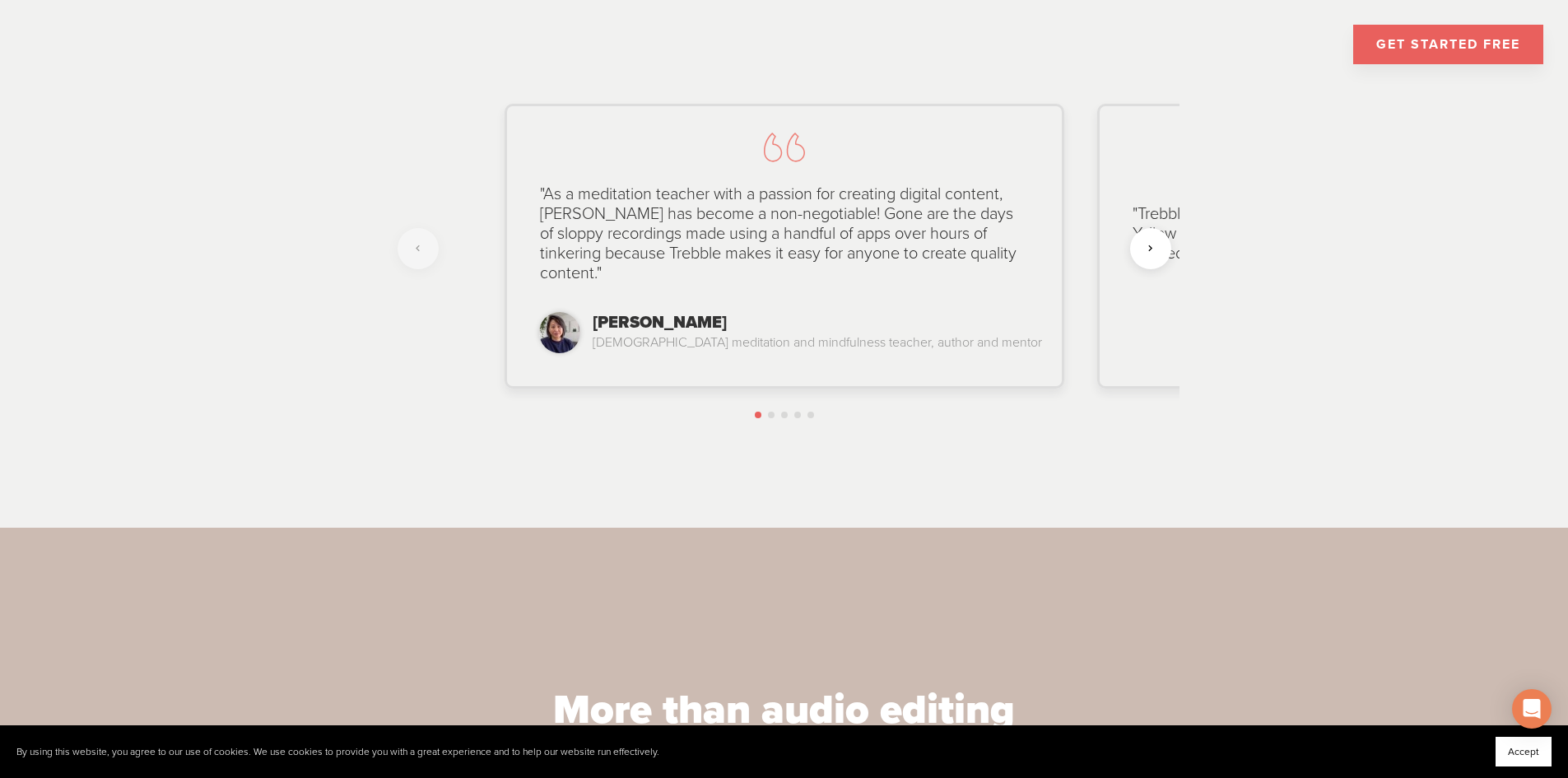
scroll to position [4032, 0]
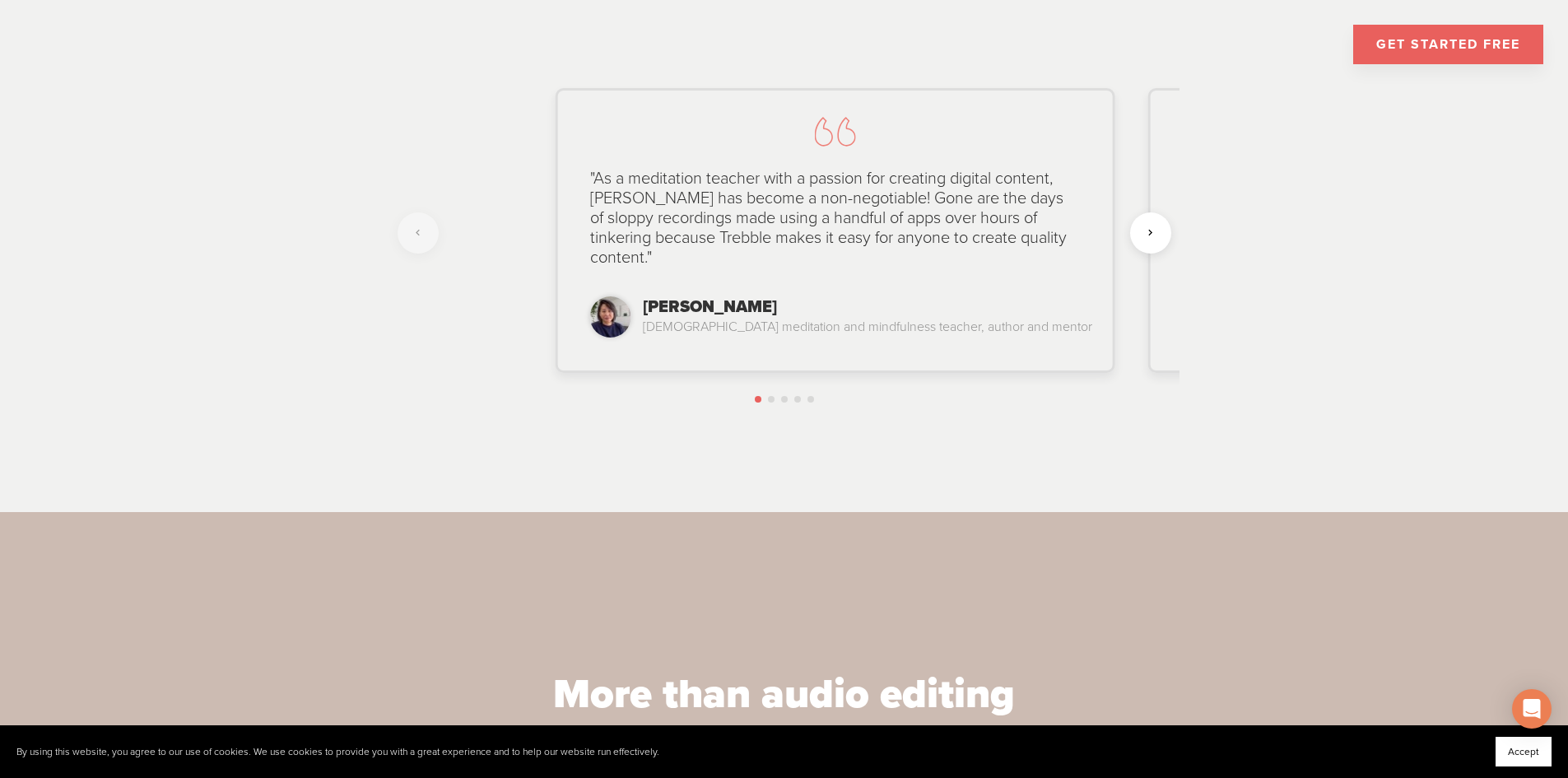
drag, startPoint x: 583, startPoint y: 190, endPoint x: 690, endPoint y: 190, distance: 107.0
click at [690, 190] on div ""As a meditation teacher with a passion for creating digital content, Trebble h…" at bounding box center [835, 217] width 522 height 131
drag, startPoint x: 871, startPoint y: 183, endPoint x: 973, endPoint y: 189, distance: 102.2
click at [973, 189] on div ""As a meditation teacher with a passion for creating digital content, Trebble h…" at bounding box center [836, 217] width 522 height 131
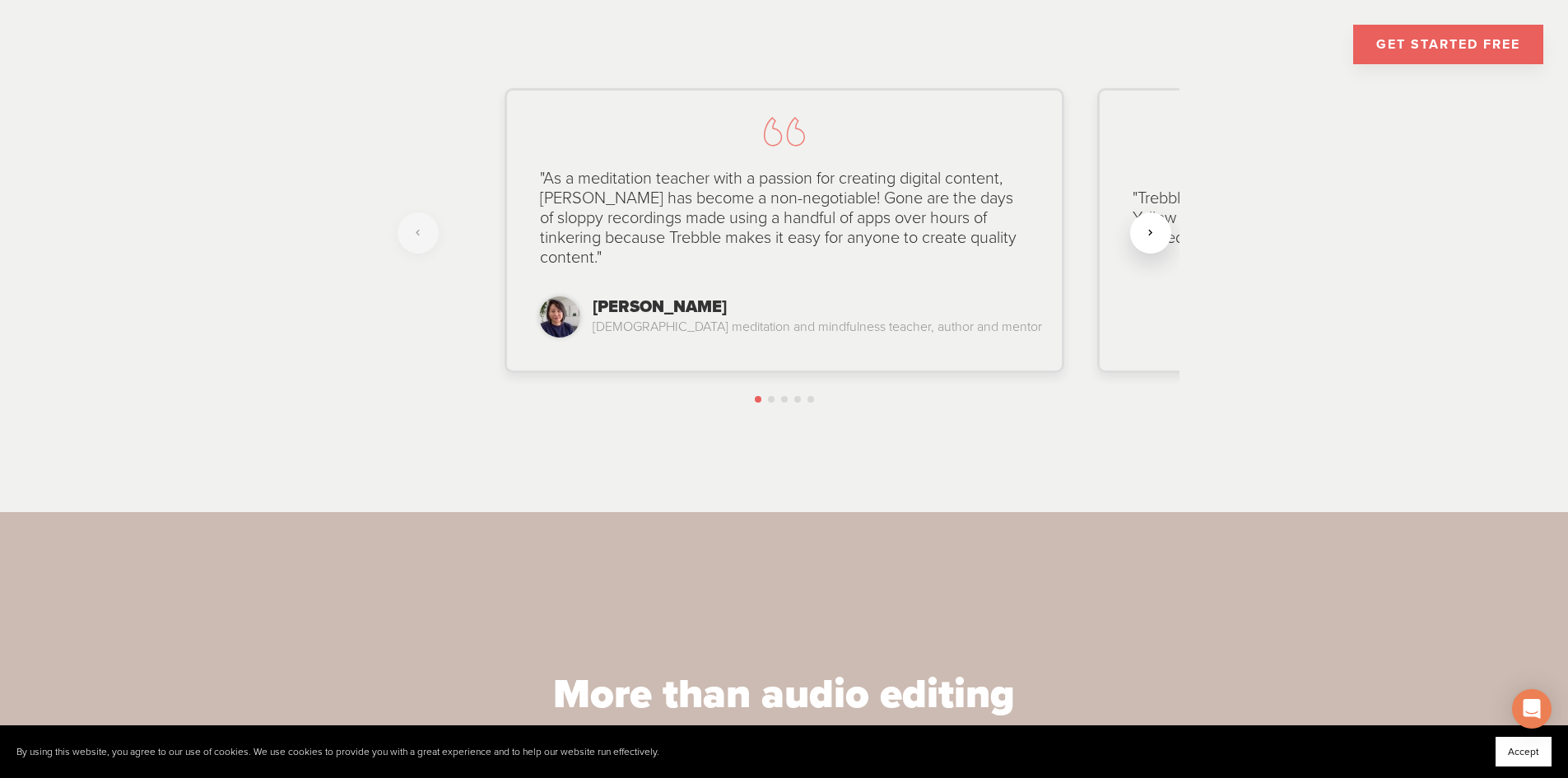
click at [1151, 235] on div at bounding box center [1151, 232] width 41 height 41
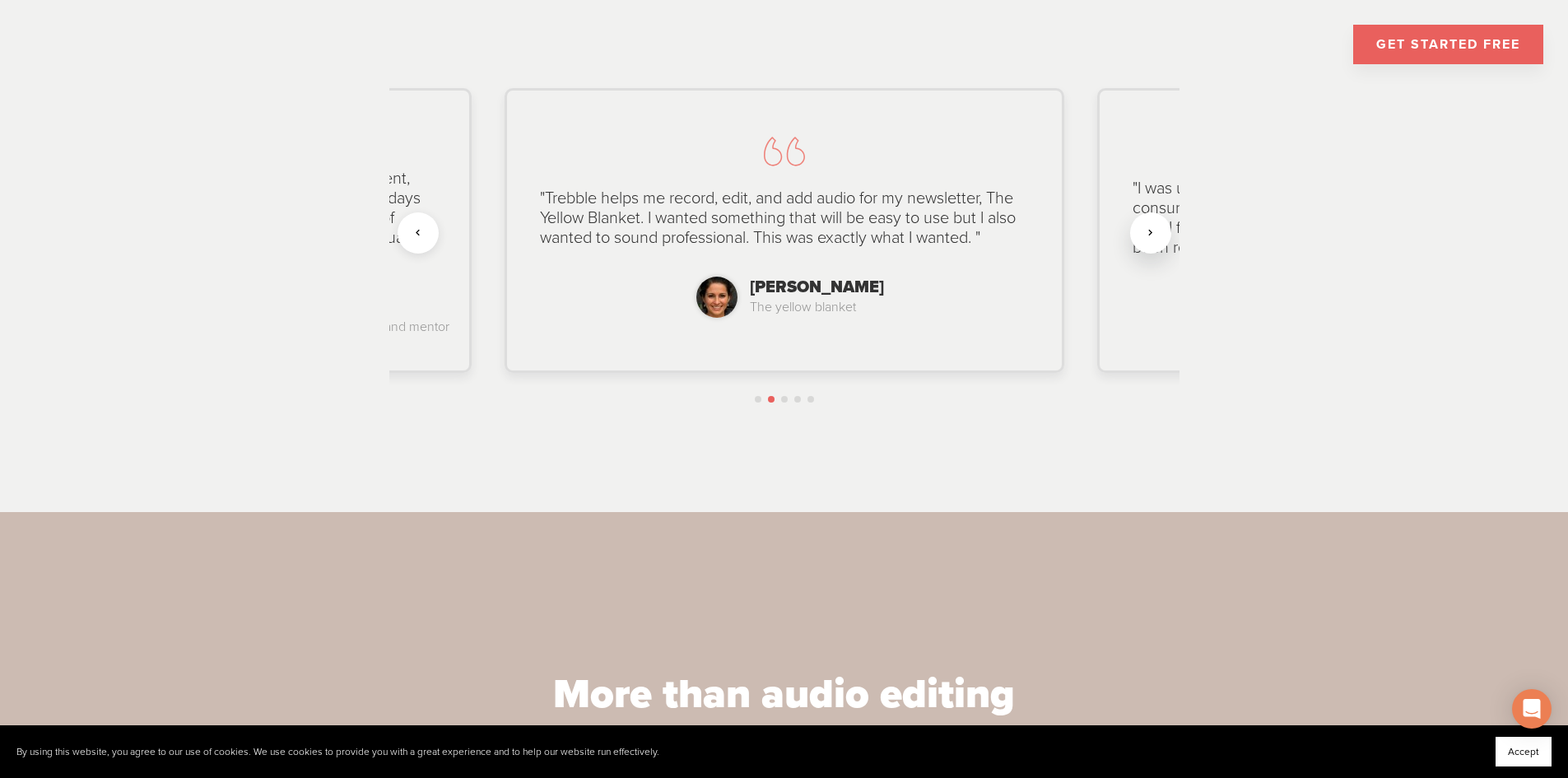
click at [1154, 236] on div at bounding box center [1151, 232] width 41 height 41
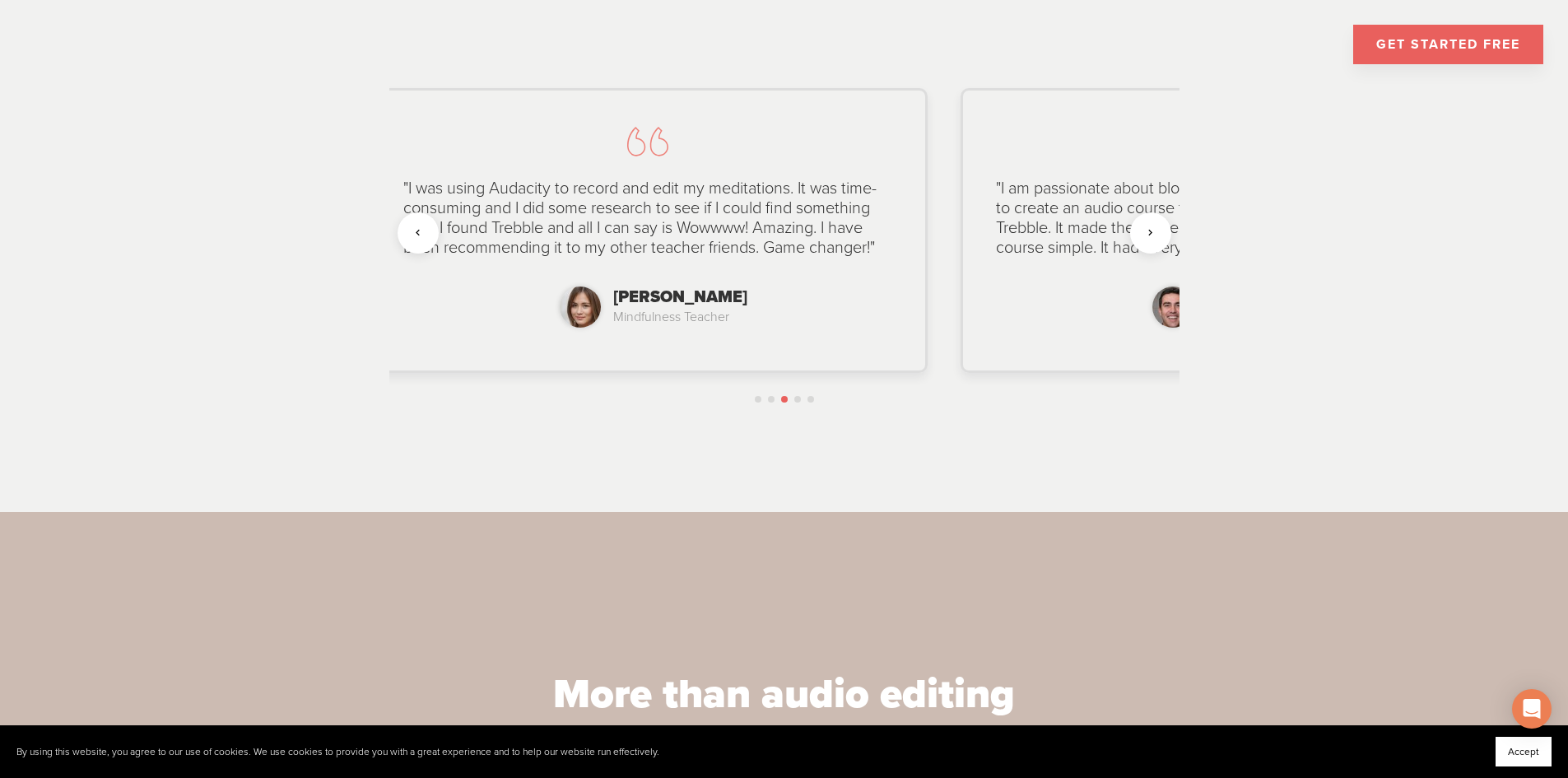
drag, startPoint x: 710, startPoint y: 249, endPoint x: 497, endPoint y: 246, distance: 213.0
click at [499, 246] on div ""I was using Audacity to record and edit my meditations. It was time-consuming …" at bounding box center [648, 217] width 522 height 112
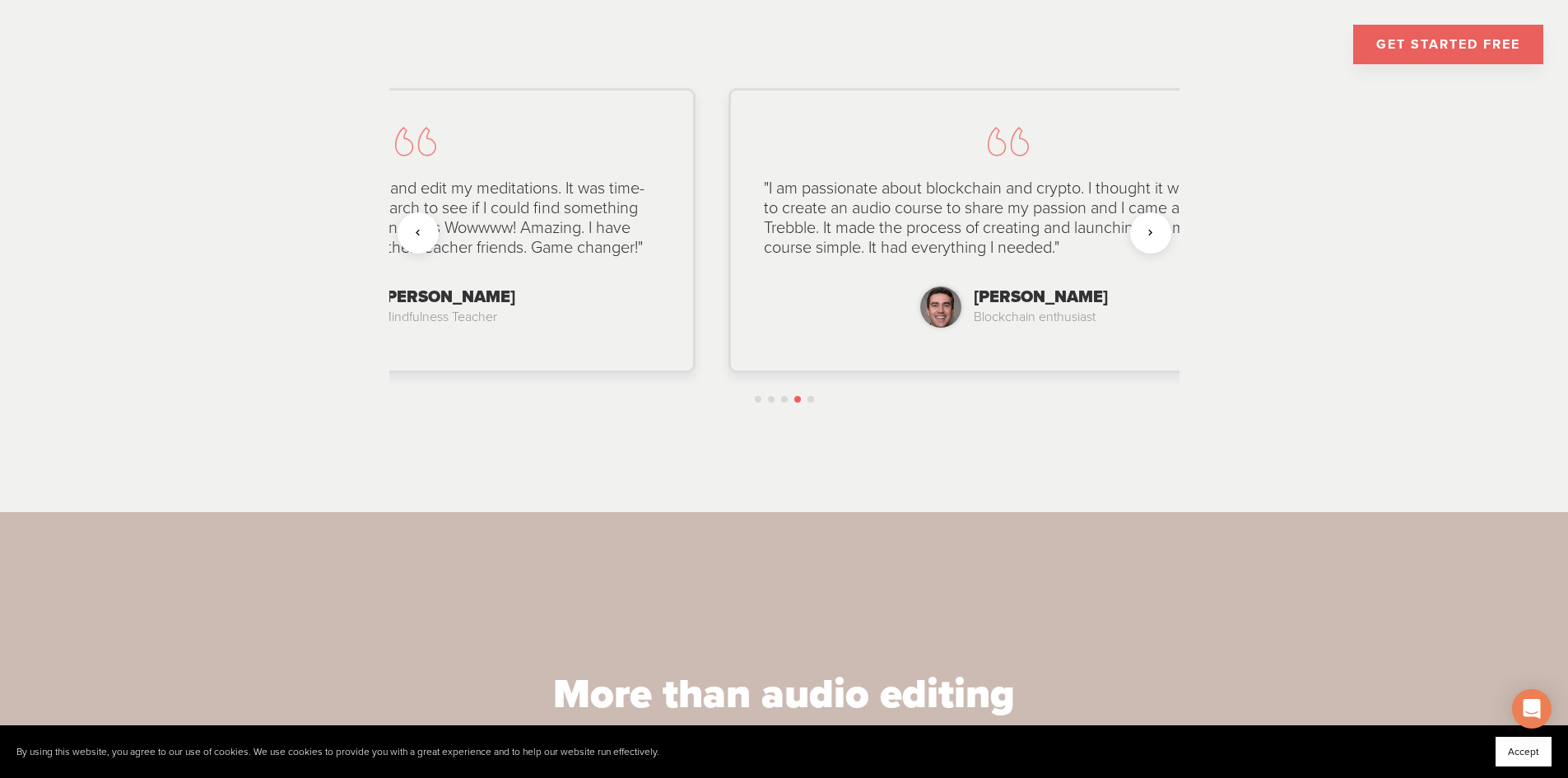
drag, startPoint x: 976, startPoint y: 241, endPoint x: 580, endPoint y: 253, distance: 396.2
click at [580, 253] on div ""I was using Audacity to record and edit my meditations. It was time-consuming …" at bounding box center [416, 217] width 522 height 112
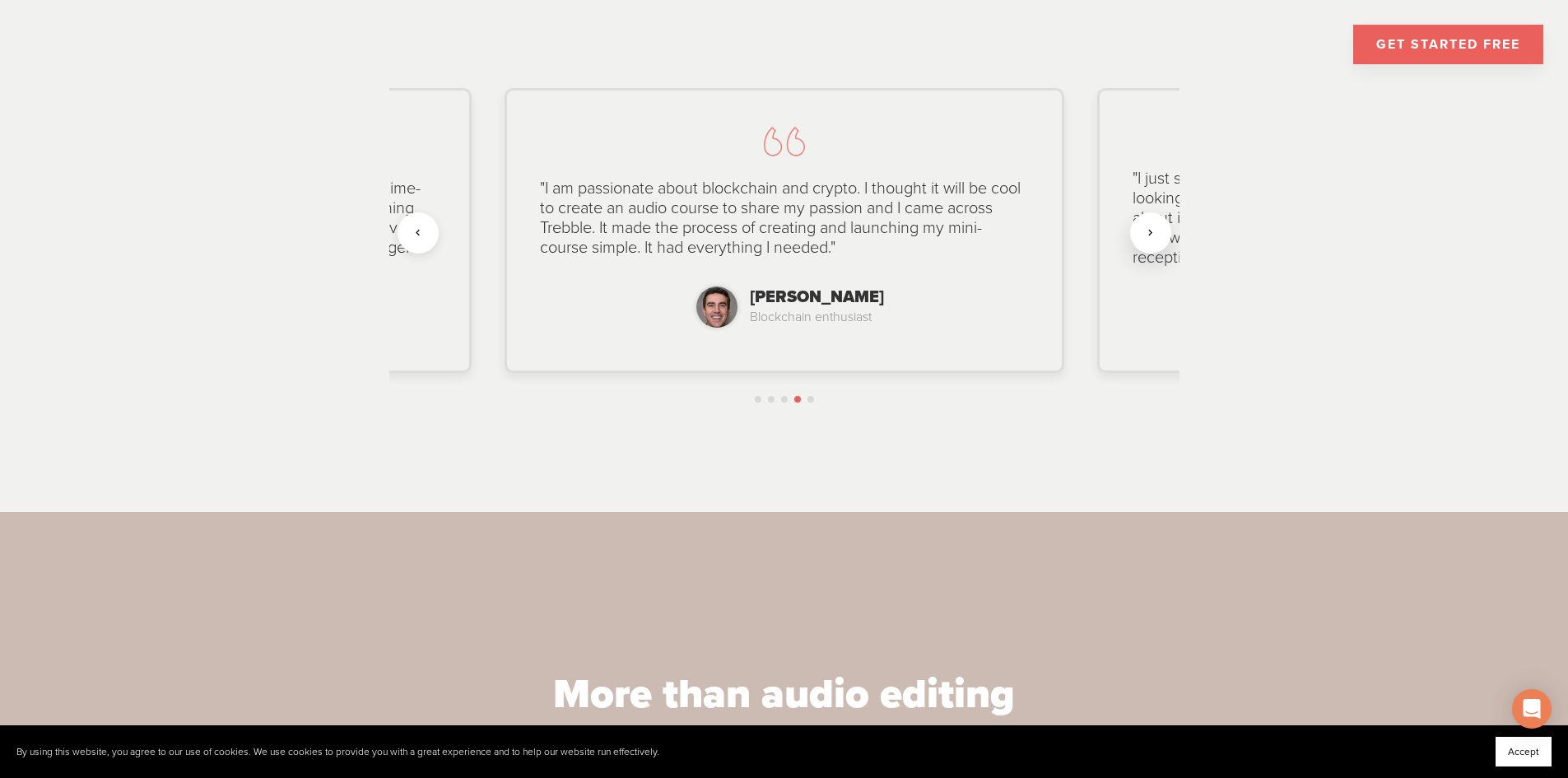
click at [1155, 238] on div at bounding box center [1151, 232] width 41 height 41
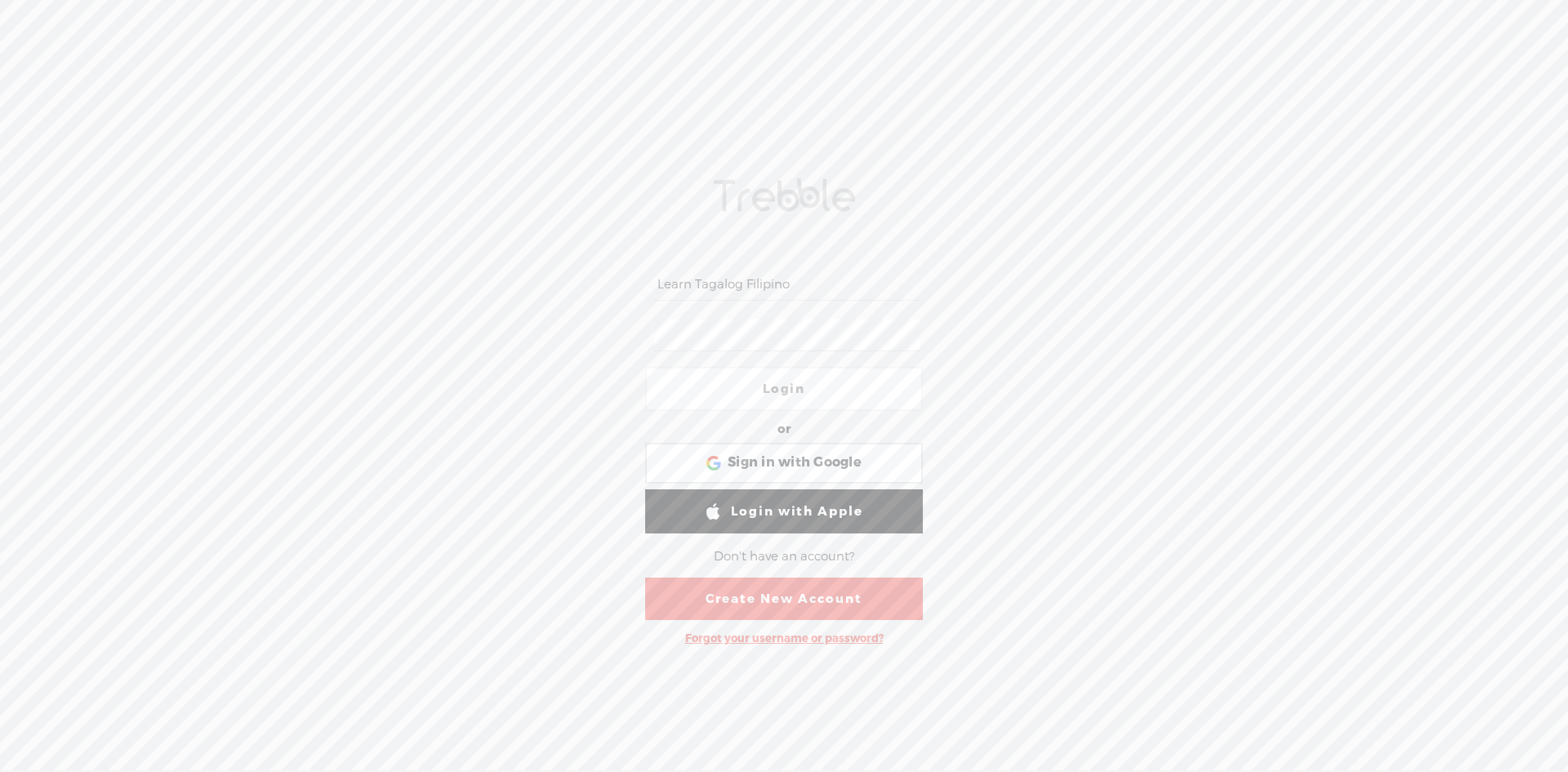
type input "Learn Tagalog Filipino"
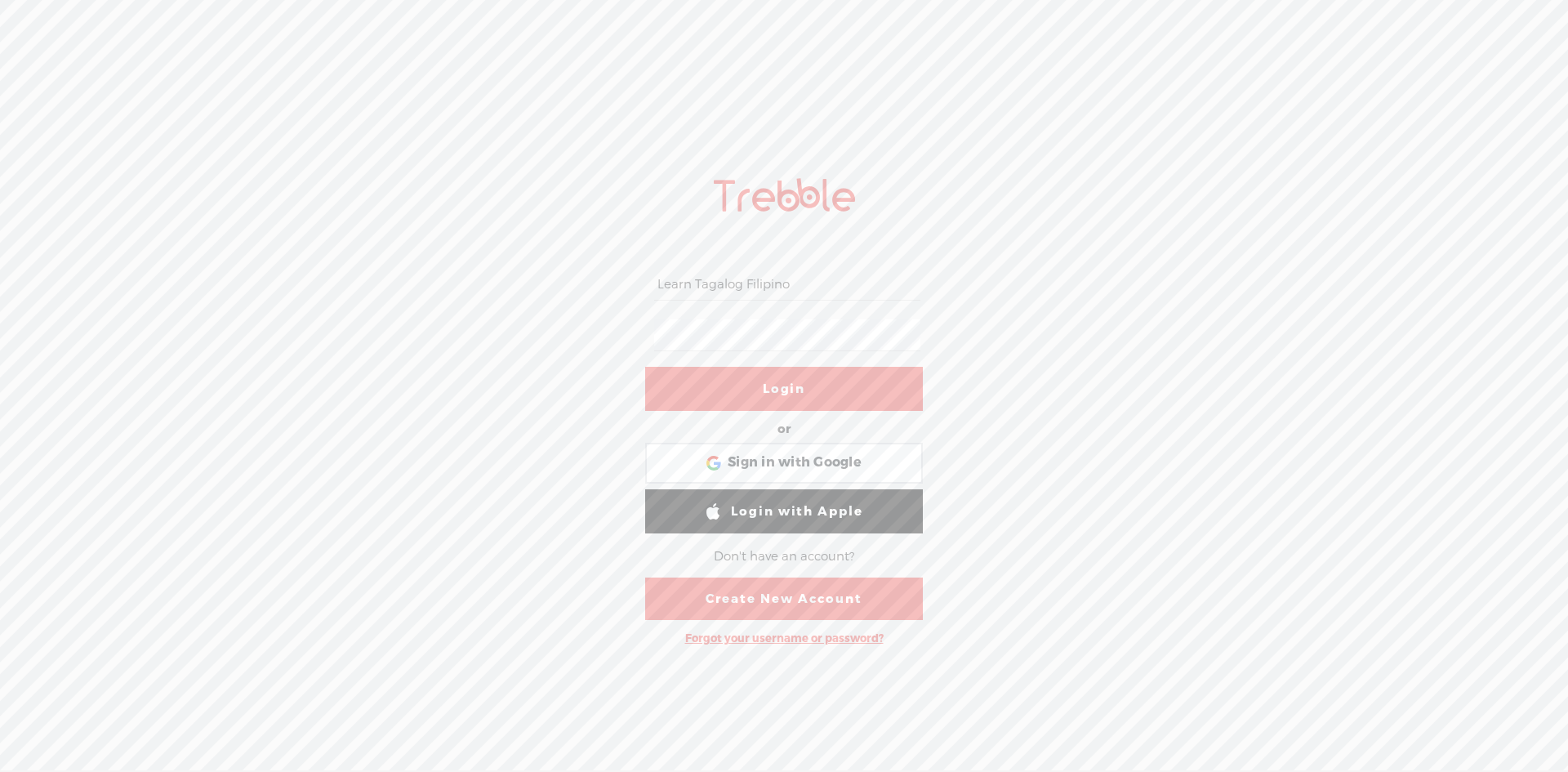
click at [799, 593] on link "Create New Account" at bounding box center [784, 598] width 278 height 42
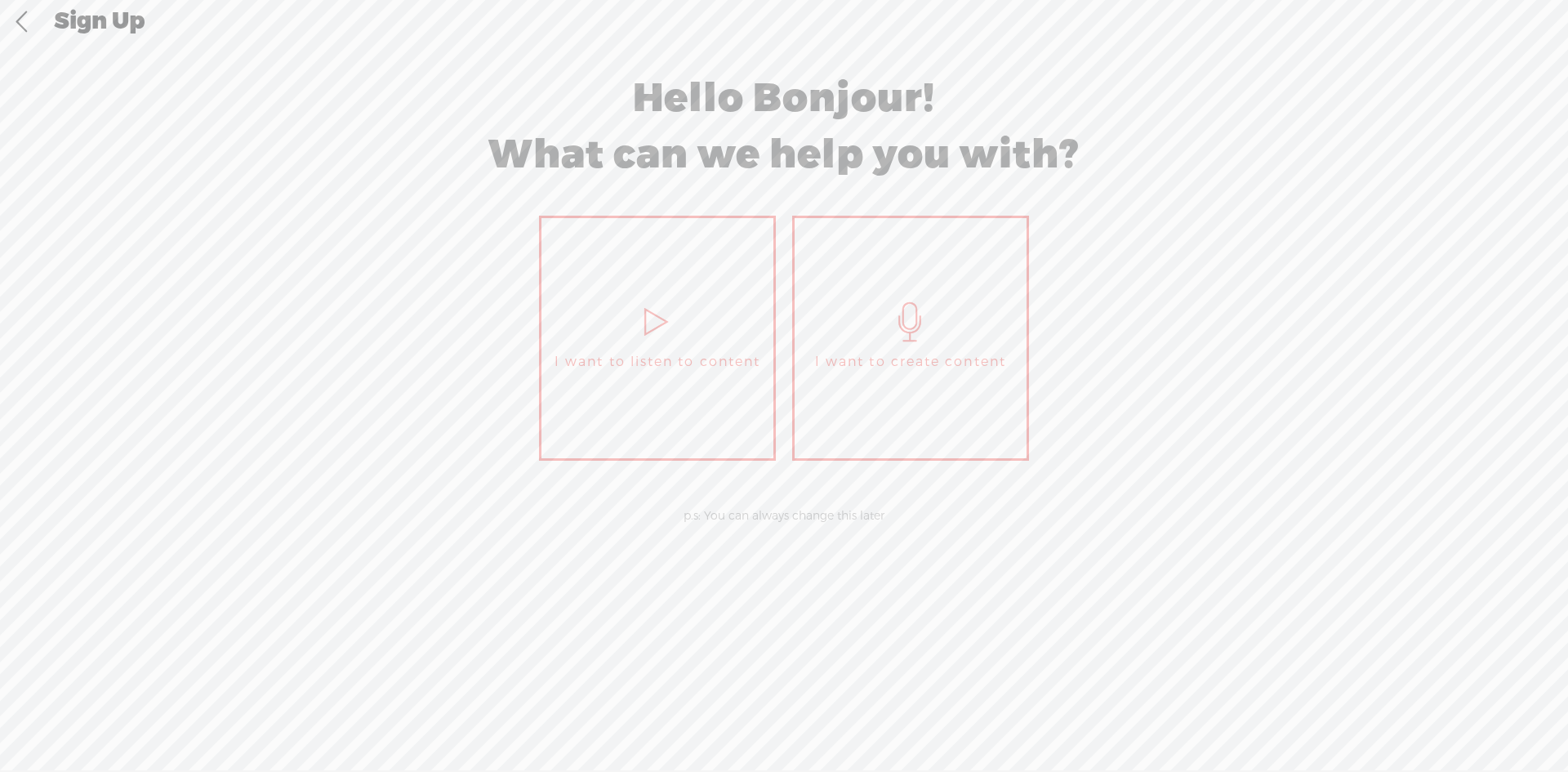
click at [912, 361] on span "I want to create content" at bounding box center [910, 361] width 191 height 24
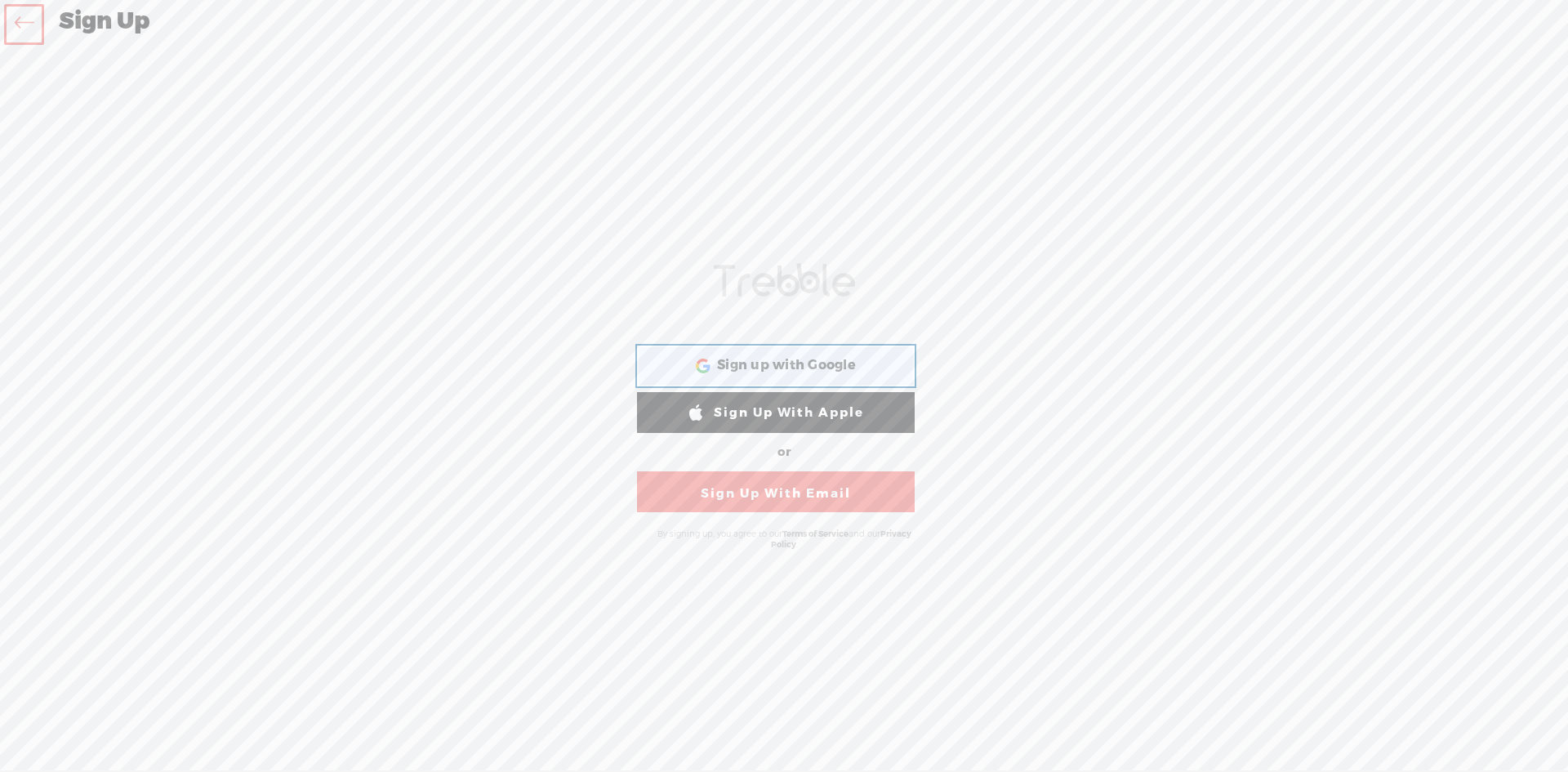
click at [799, 368] on span "Sign up with Google" at bounding box center [786, 366] width 139 height 17
click at [1083, 486] on div "Your content channel is ready! Create an account to finish the set up [PERSON_N…" at bounding box center [784, 407] width 858 height 690
click at [791, 368] on span "Sign up with Google" at bounding box center [786, 366] width 139 height 17
click at [1368, 504] on div "Your content channel is ready! Create an account to finish the set up [PERSON_N…" at bounding box center [784, 407] width 1568 height 690
click at [23, 28] on icon at bounding box center [24, 25] width 19 height 37
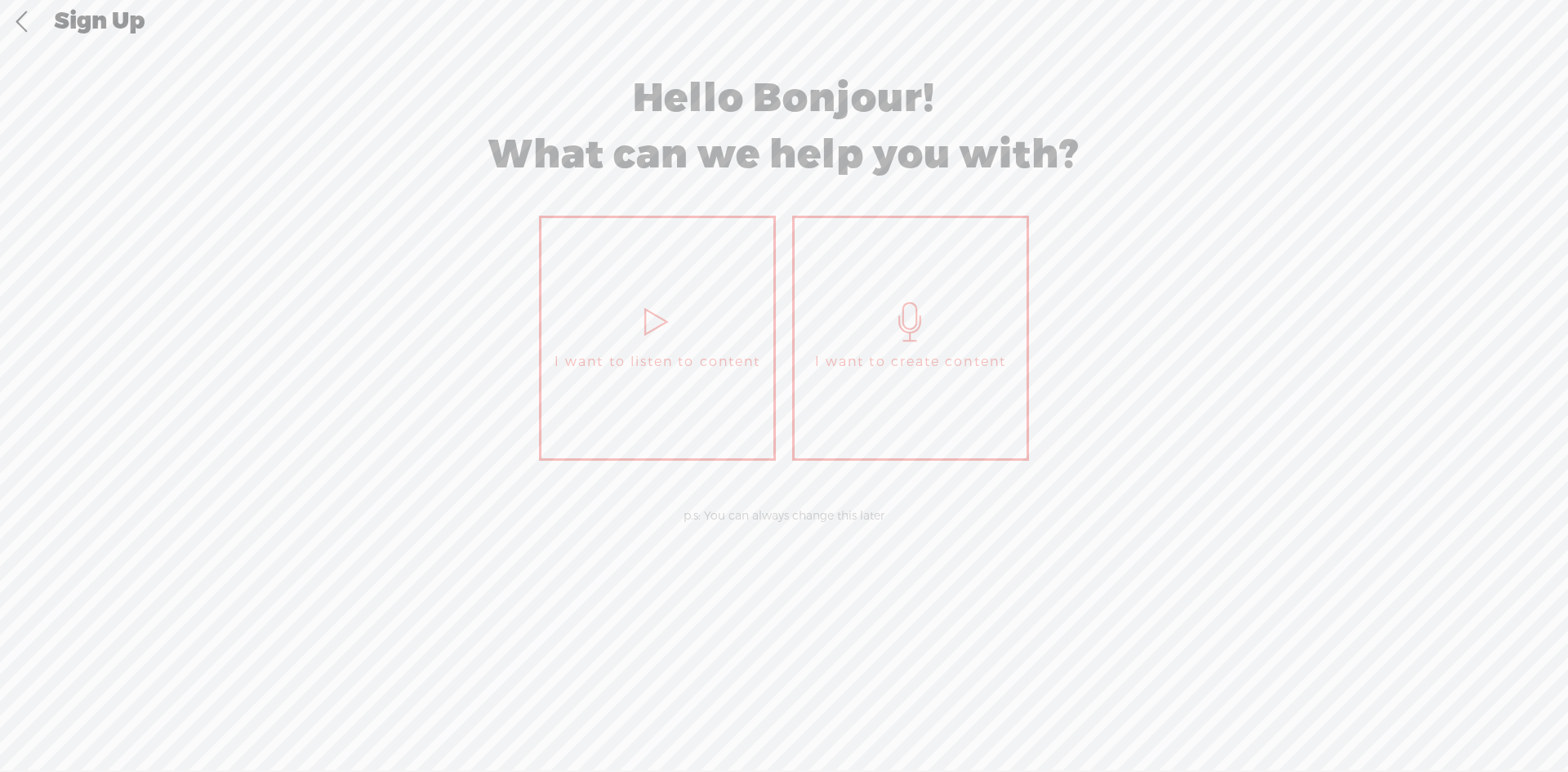
click at [909, 329] on icon at bounding box center [910, 321] width 41 height 39
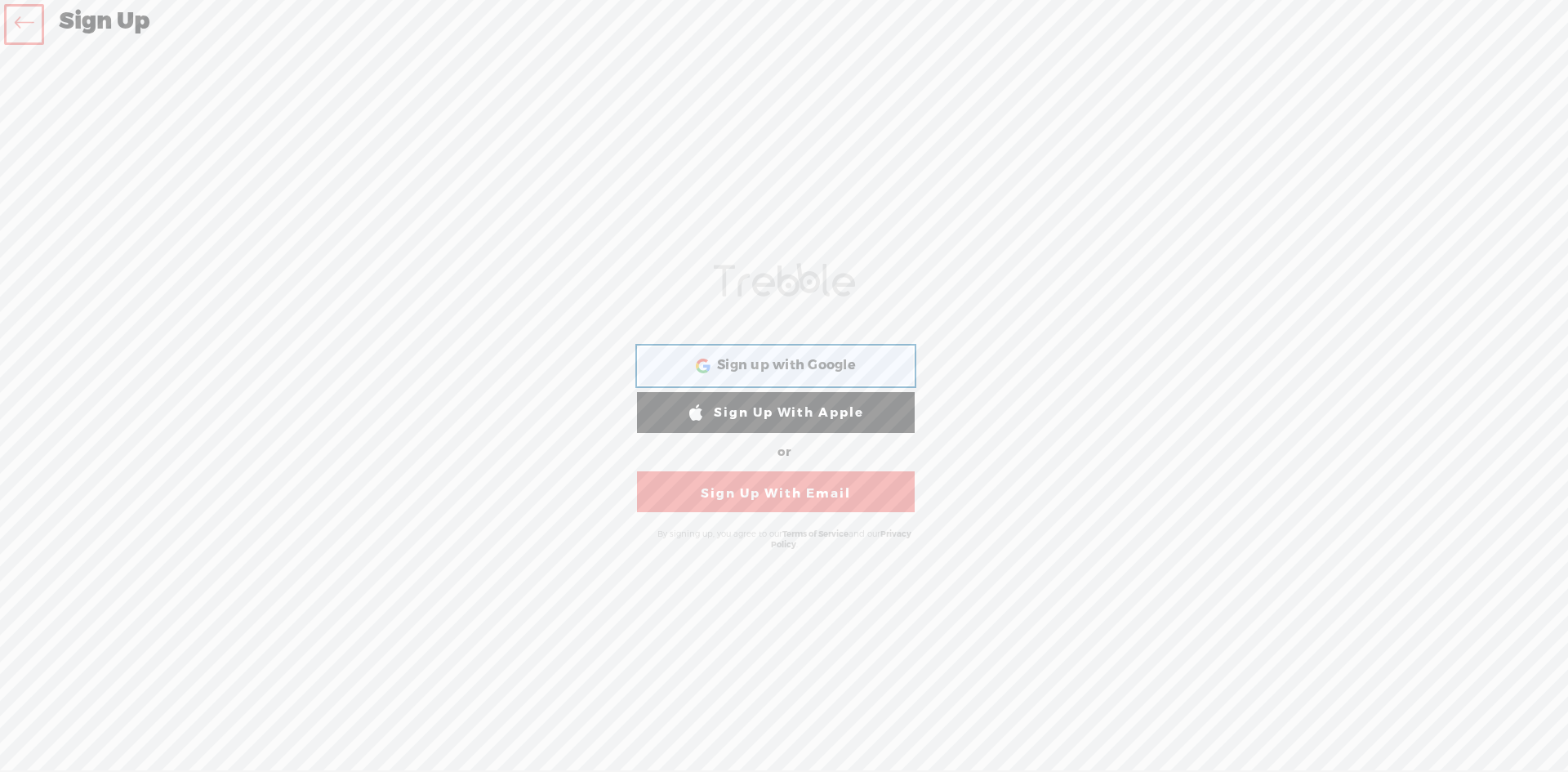
click at [851, 365] on span "Sign up with Google" at bounding box center [786, 366] width 139 height 17
click at [795, 372] on span "Sign up with Google" at bounding box center [786, 366] width 139 height 17
drag, startPoint x: 0, startPoint y: 130, endPoint x: 23, endPoint y: 130, distance: 23.0
click at [0, 130] on div "Your content channel is ready! Create an account to finish the set up WEBB-58D2…" at bounding box center [784, 407] width 1568 height 690
click at [17, 24] on icon at bounding box center [24, 25] width 19 height 37
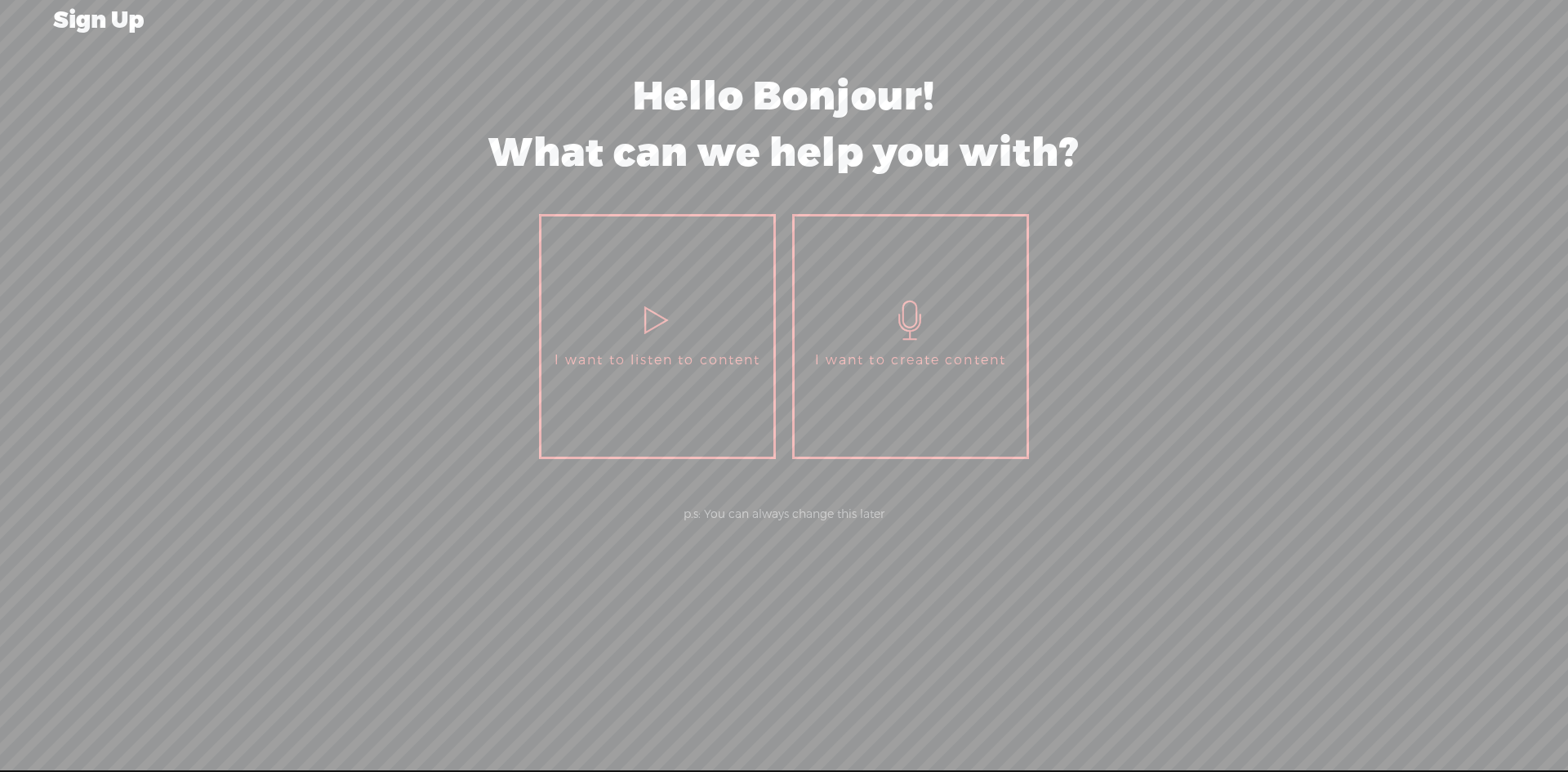
click at [887, 369] on span "I want to create content" at bounding box center [910, 360] width 191 height 24
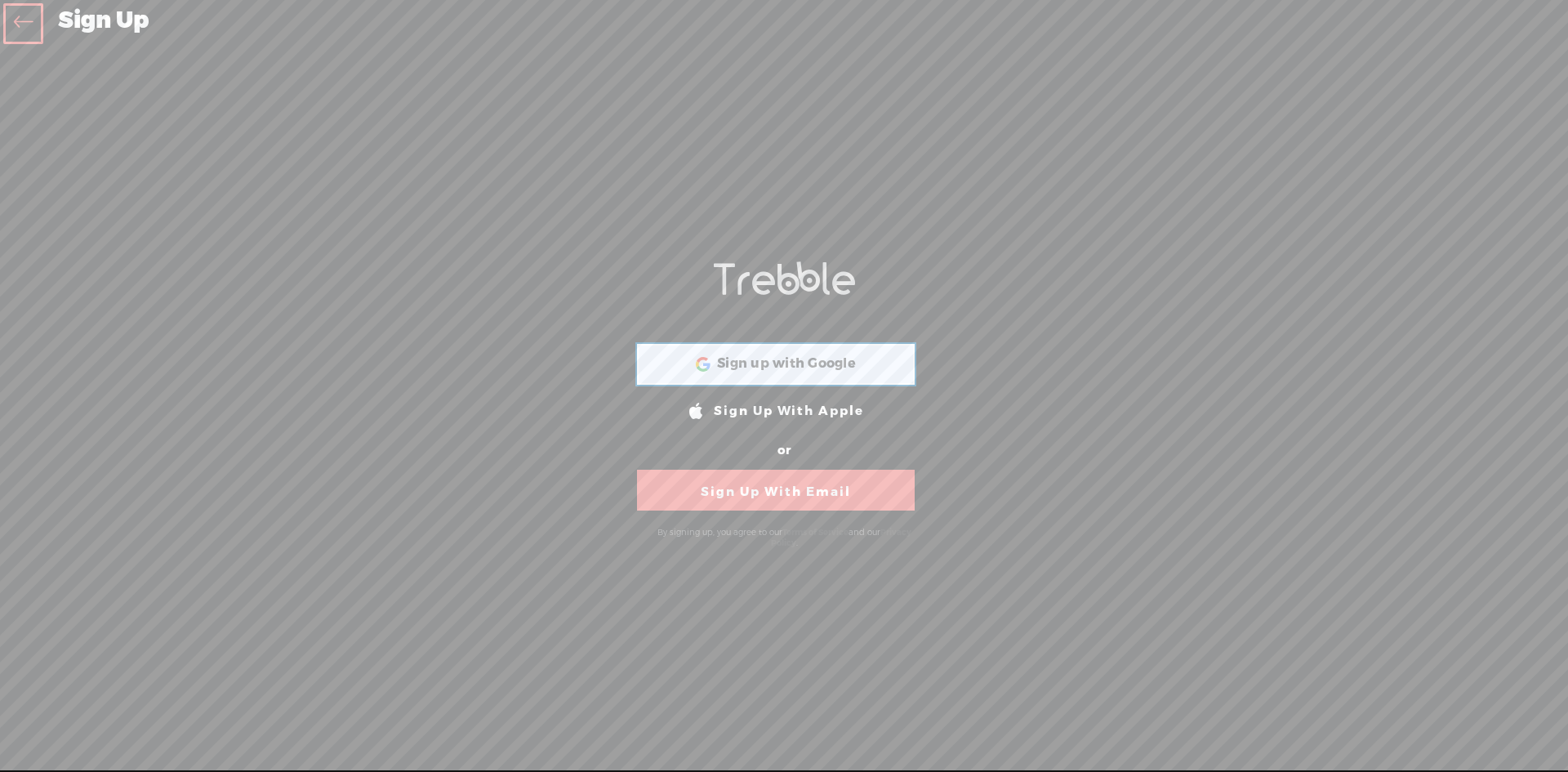
click at [841, 373] on div "Sign up with Google Sign up with Google. Opens in new tab" at bounding box center [776, 364] width 255 height 38
